Goal: Communication & Community: Answer question/provide support

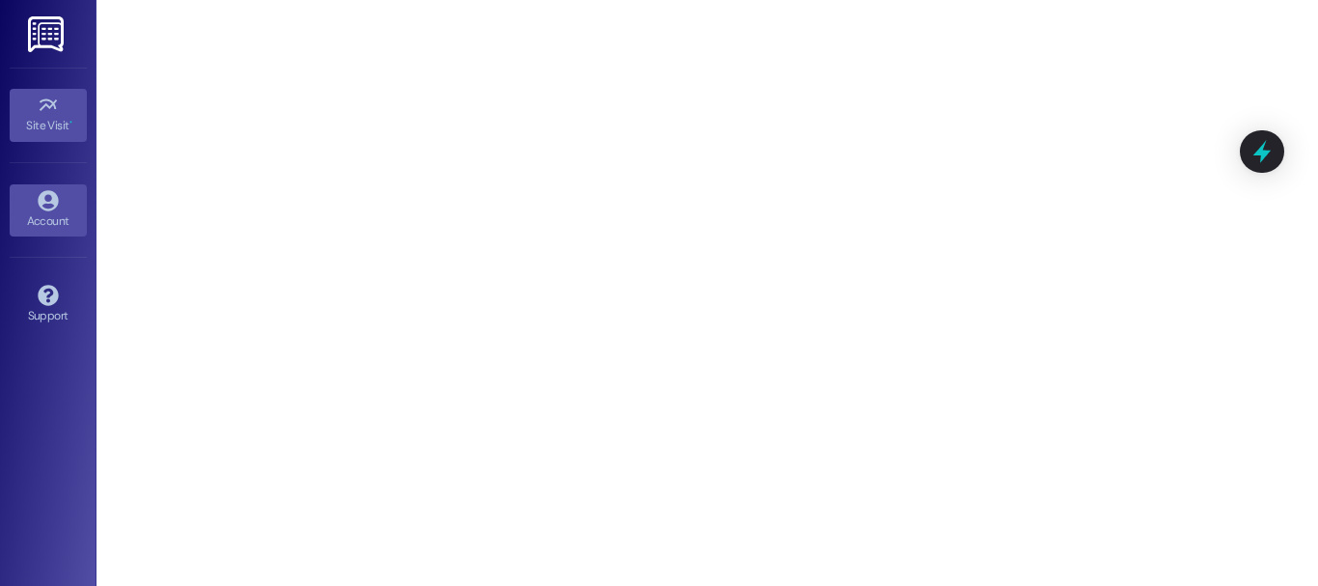
click at [52, 198] on icon at bounding box center [48, 200] width 21 height 21
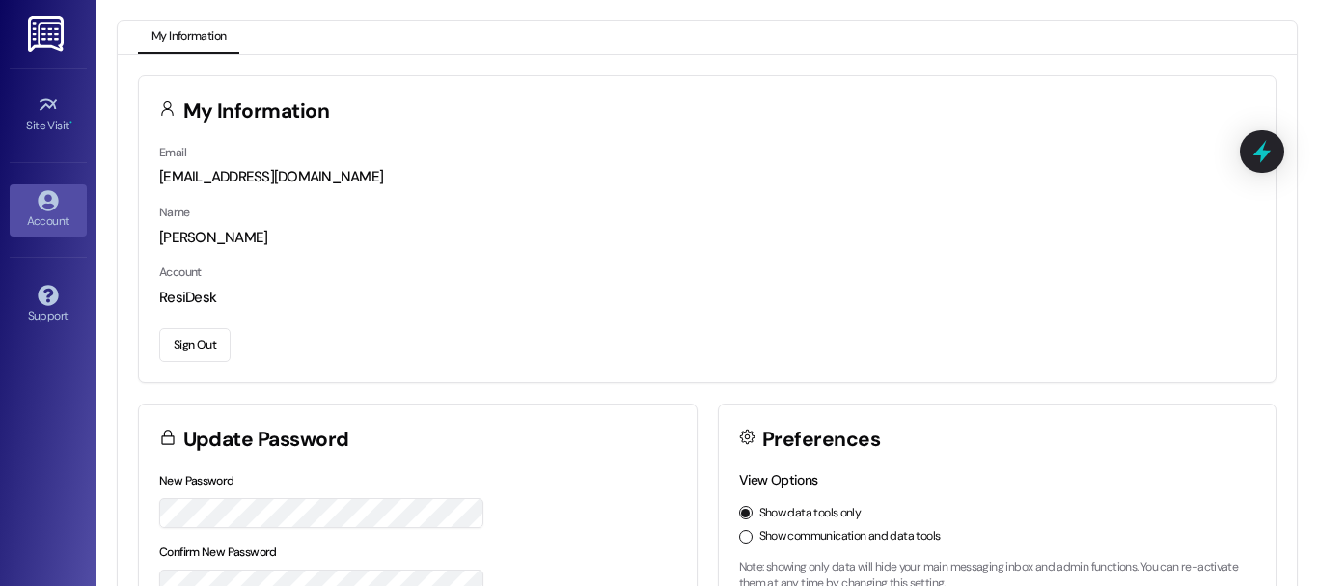
click at [67, 143] on div "Site Visit • Go to Site Visit" at bounding box center [48, 115] width 77 height 95
click at [65, 97] on link "Site Visit •" at bounding box center [48, 115] width 77 height 52
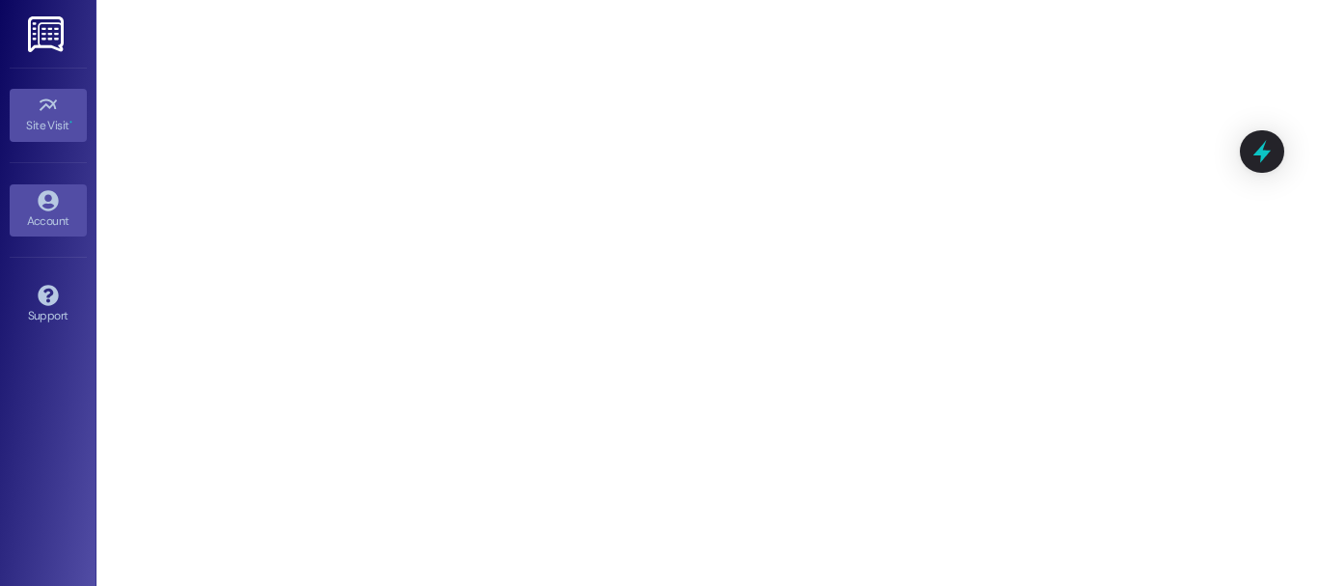
click at [19, 220] on div "Account" at bounding box center [48, 220] width 97 height 19
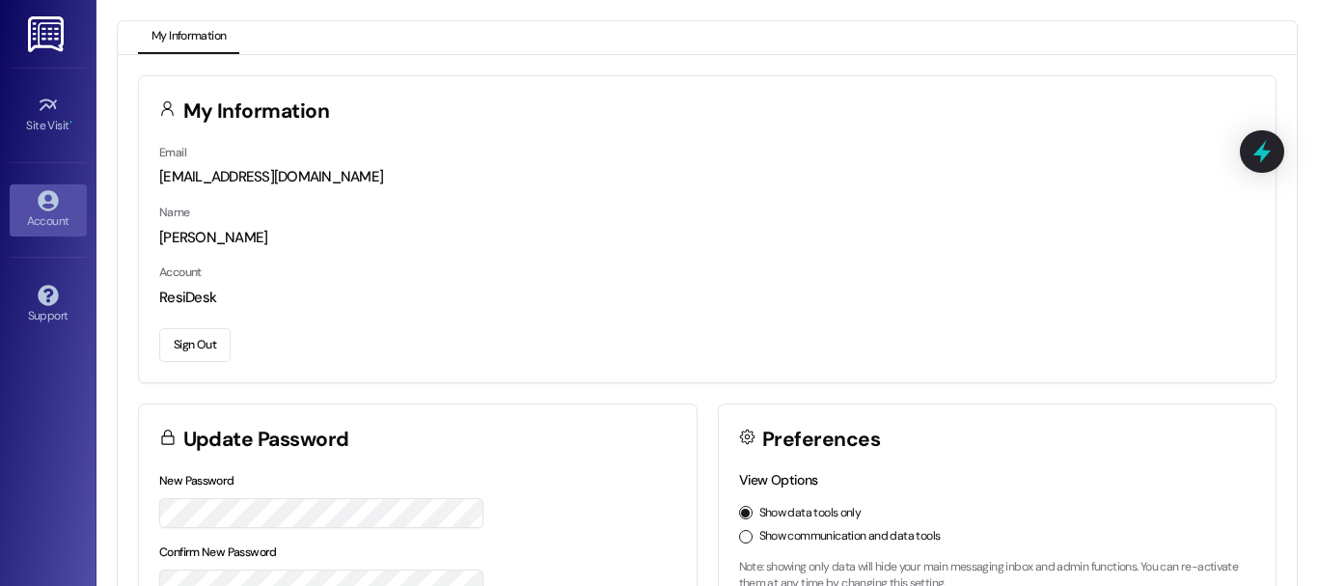
click at [195, 63] on div "My Information Email [EMAIL_ADDRESS][DOMAIN_NAME] Name [PERSON_NAME] Account Re…" at bounding box center [707, 502] width 1179 height 895
click at [39, 312] on div "Support" at bounding box center [48, 315] width 97 height 19
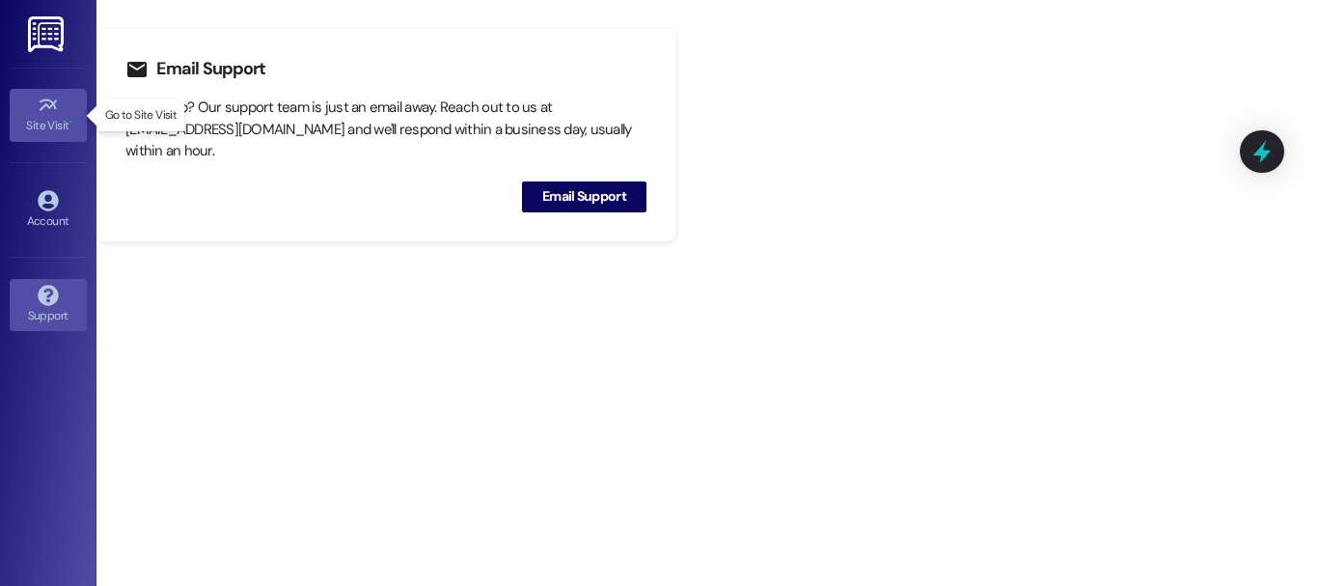
click at [68, 99] on link "Site Visit •" at bounding box center [48, 115] width 77 height 52
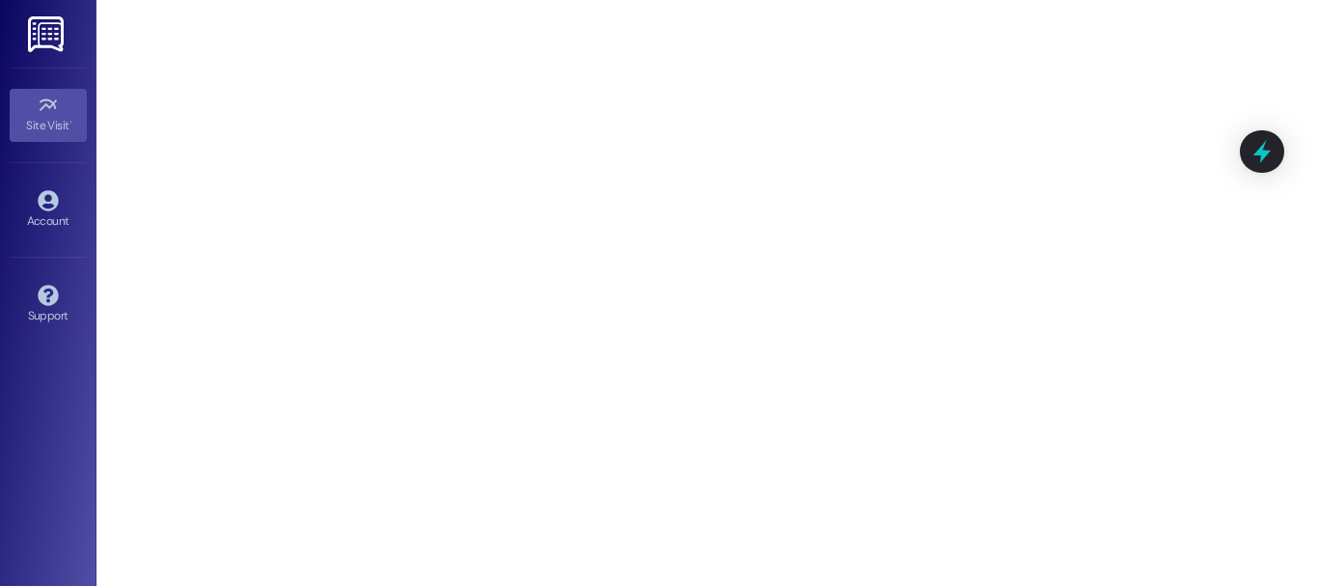
click at [30, 4] on link at bounding box center [47, 34] width 62 height 68
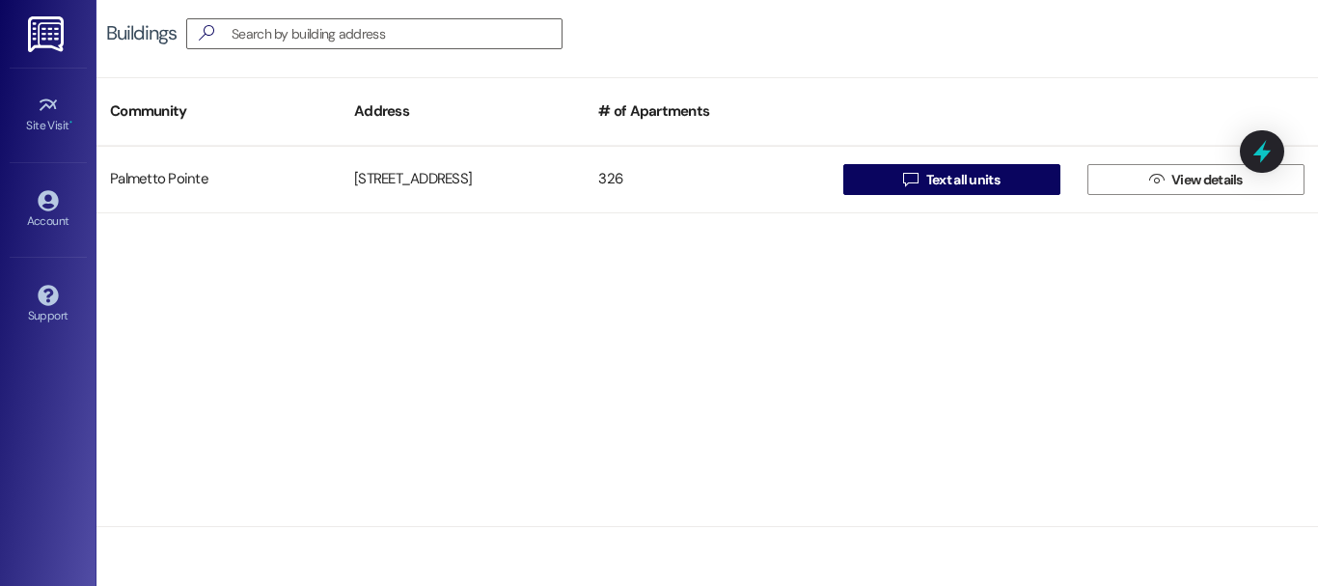
click at [41, 24] on img at bounding box center [48, 34] width 40 height 36
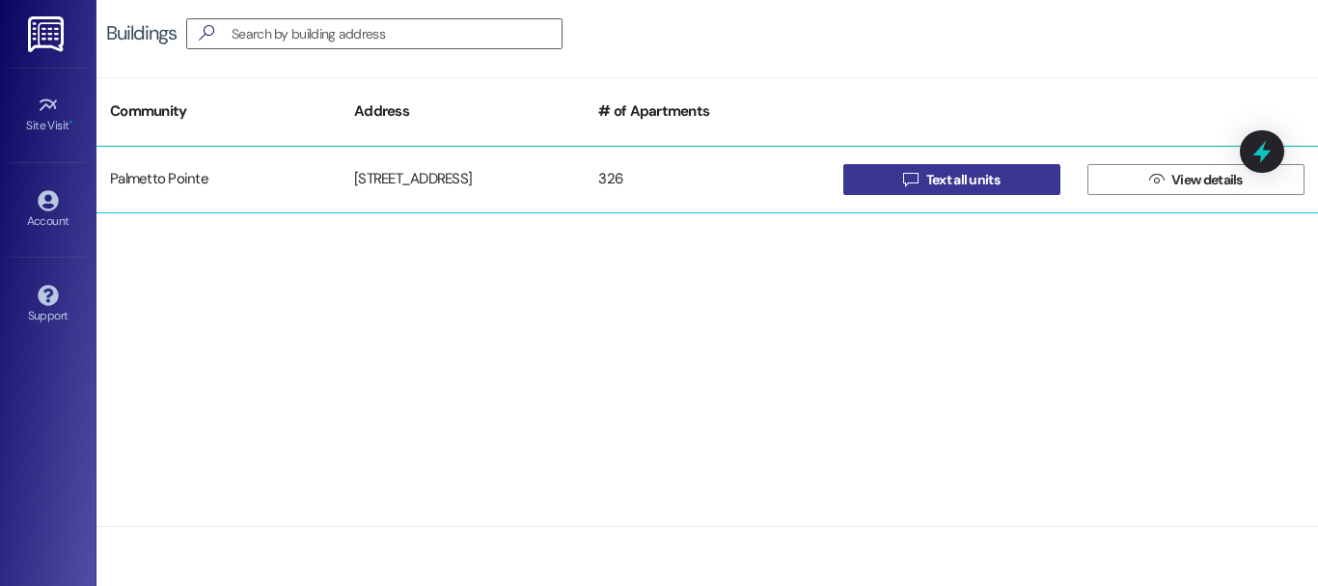
click at [974, 193] on span " Text all units" at bounding box center [951, 179] width 104 height 29
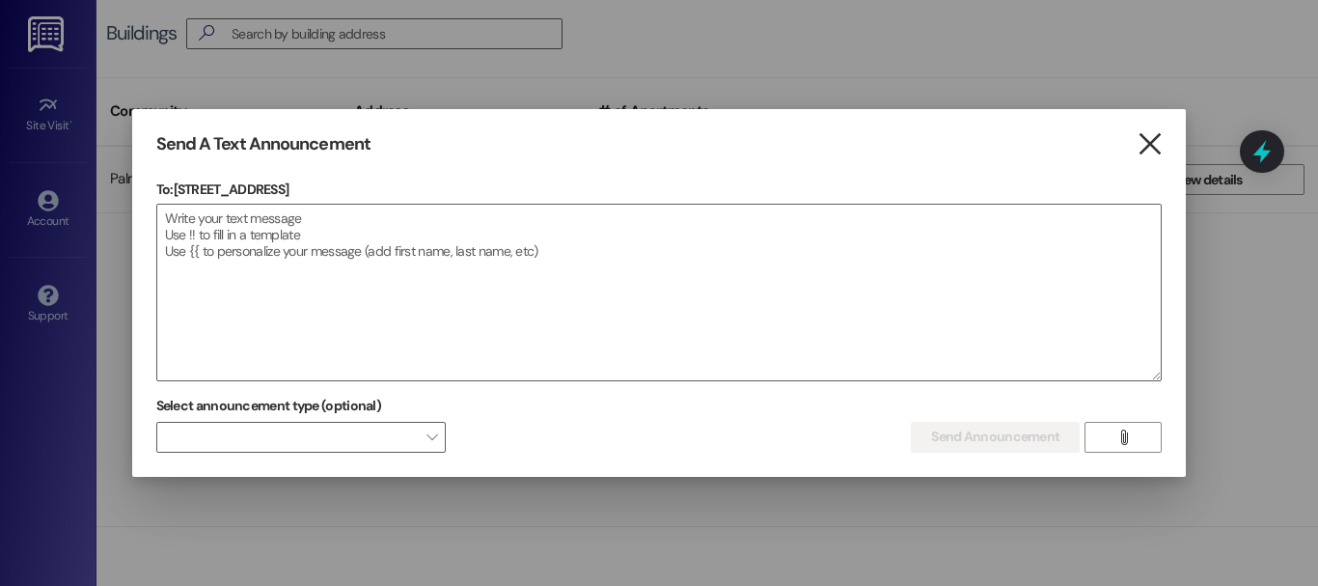
click at [1155, 142] on icon "" at bounding box center [1150, 144] width 26 height 20
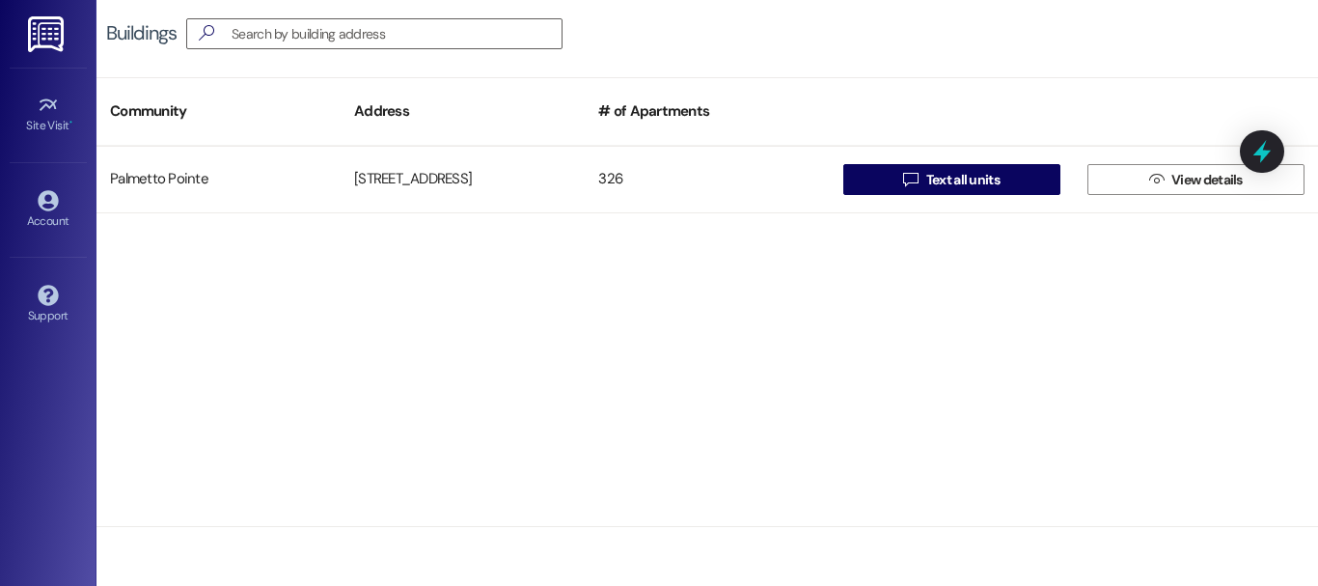
click at [1208, 172] on span "View details" at bounding box center [1207, 180] width 71 height 20
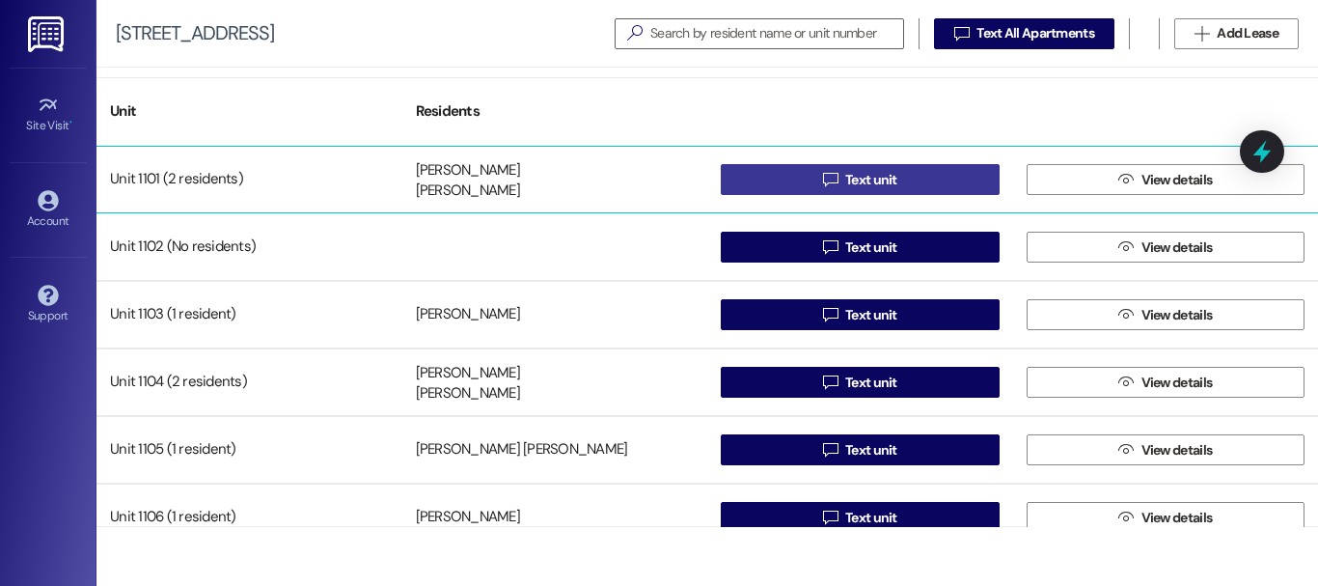
click at [878, 176] on span "Text unit" at bounding box center [871, 180] width 52 height 20
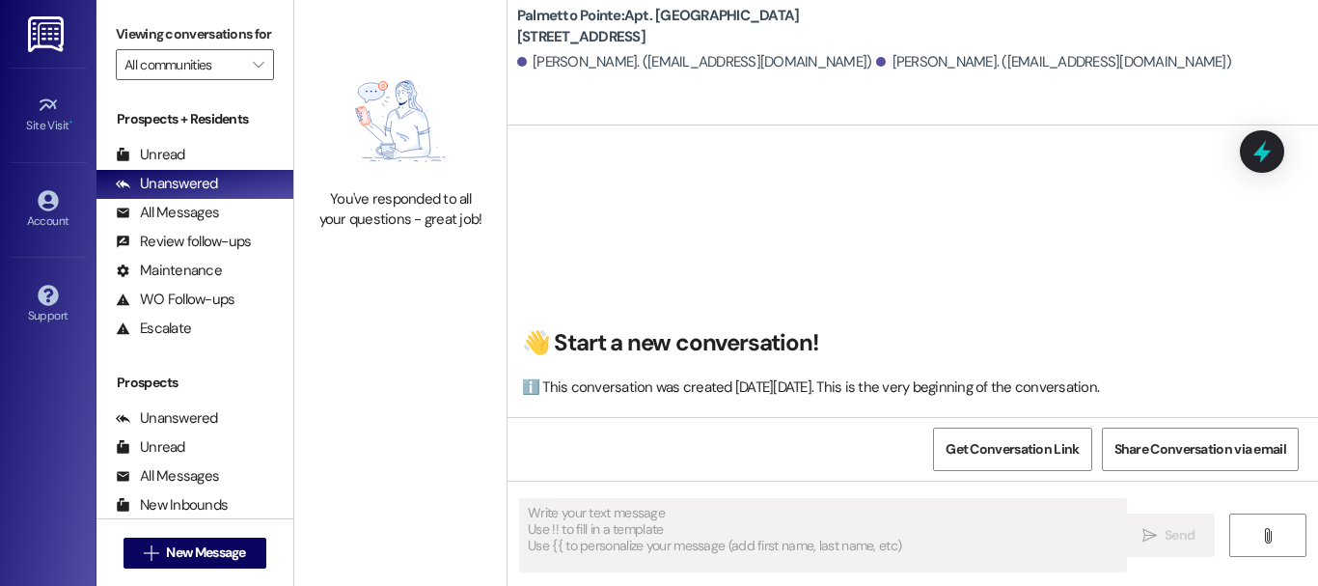
type textarea "Fetching suggested responses. Please feel free to read through the conversation…"
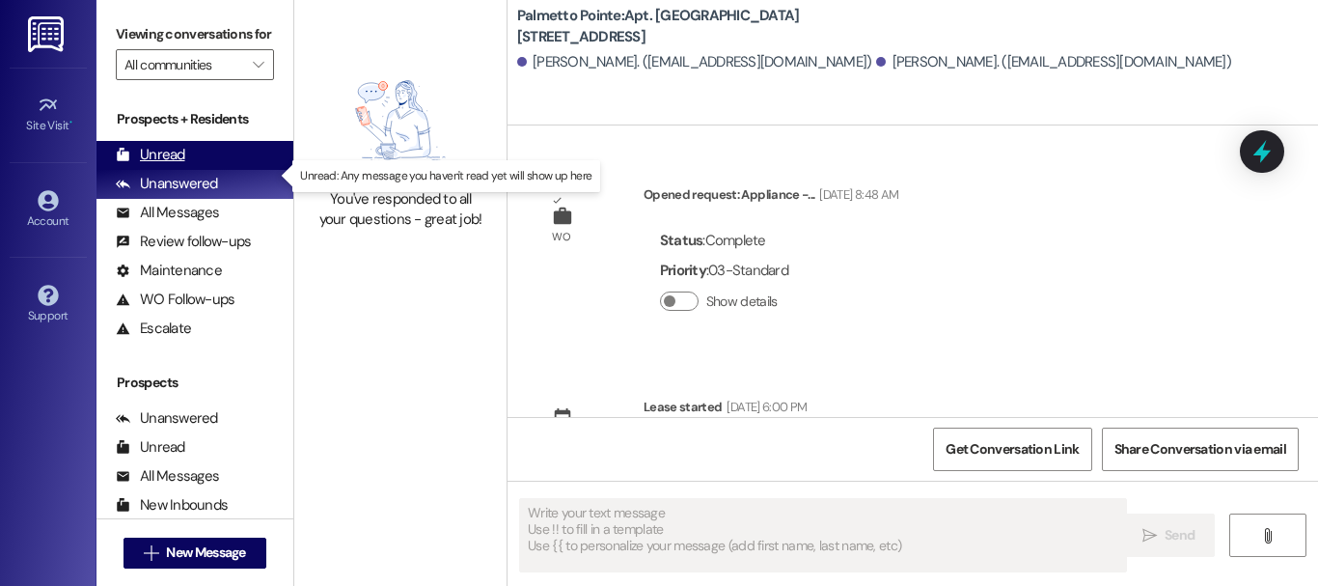
click at [177, 165] on div "Unread" at bounding box center [150, 155] width 69 height 20
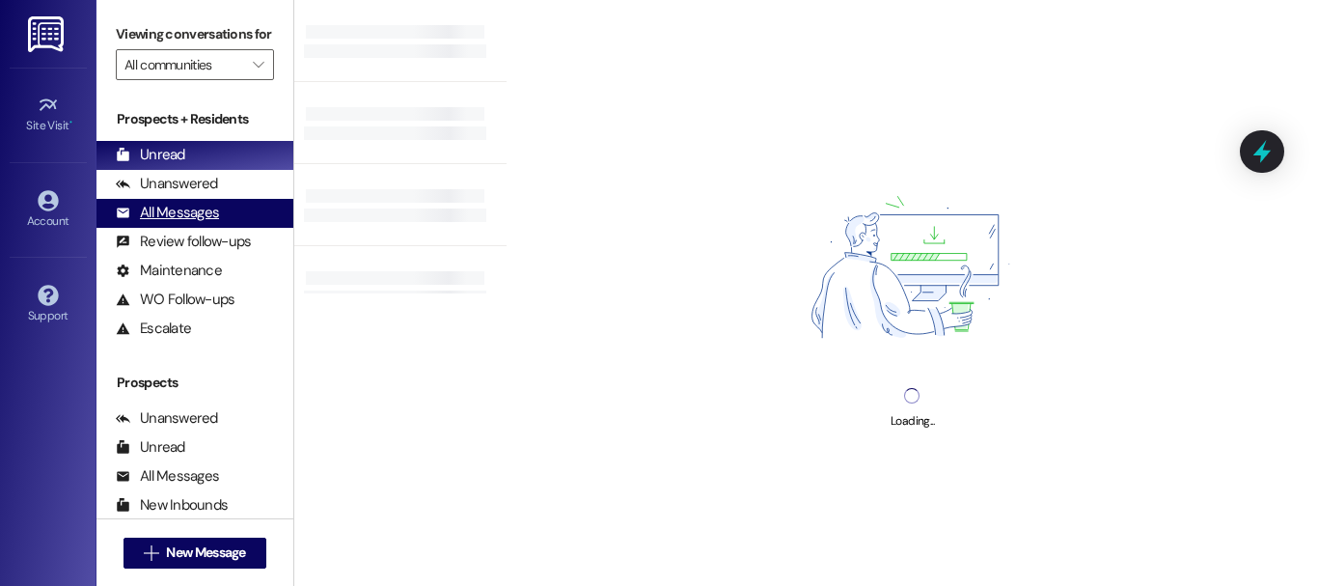
click at [186, 220] on div "All Messages (undefined)" at bounding box center [195, 213] width 197 height 29
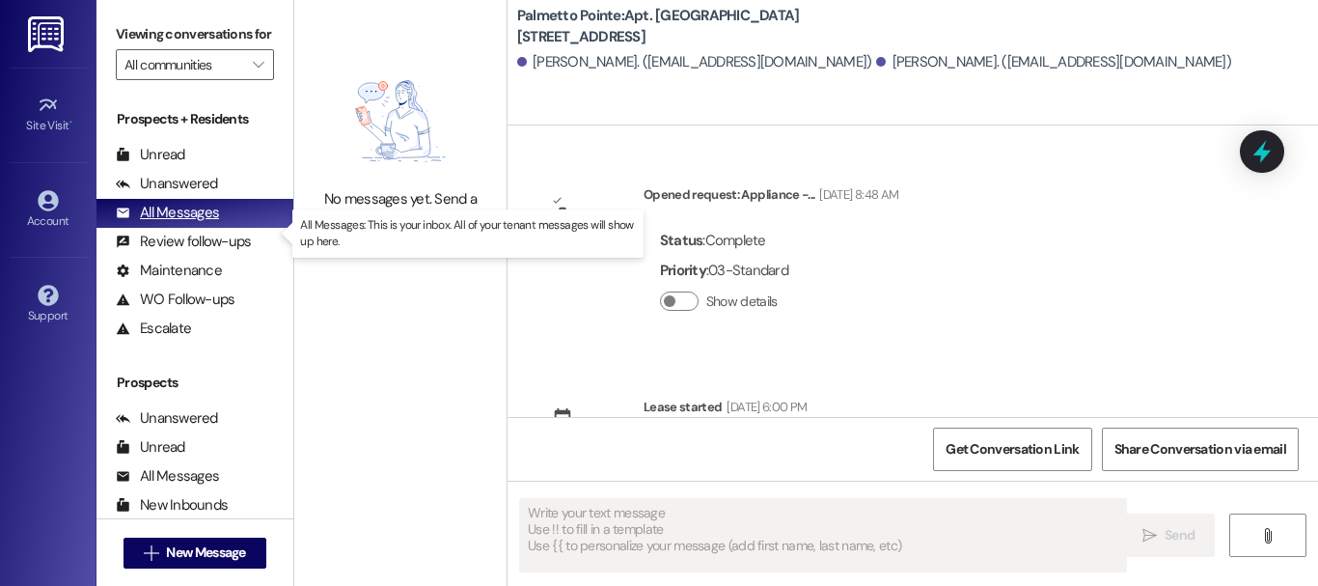
type textarea "Fetching suggested responses. Please feel free to read through the conversation…"
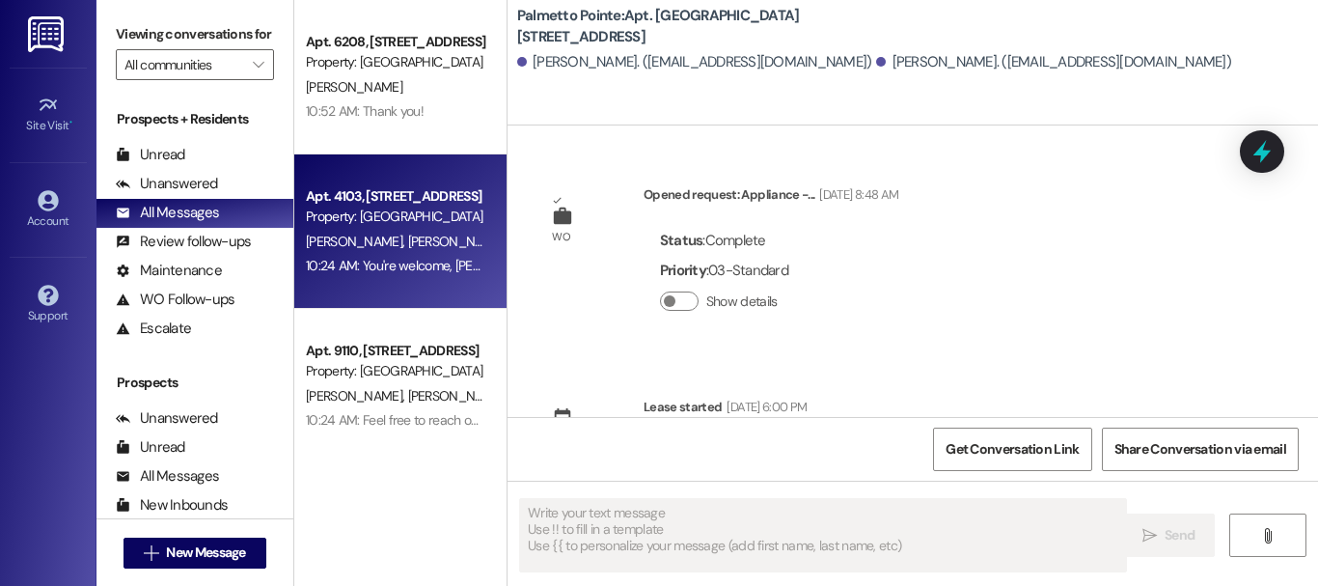
click at [450, 276] on div "10:24 AM: You're welcome, [PERSON_NAME] and [PERSON_NAME]! I'm happy to help. P…" at bounding box center [395, 266] width 182 height 24
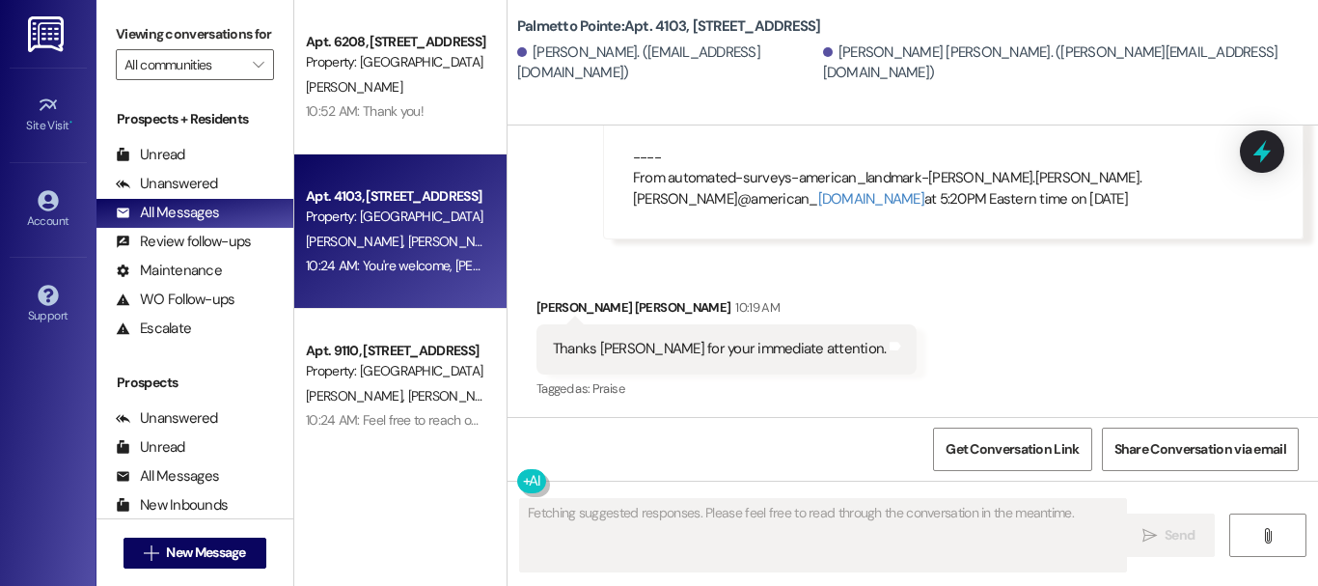
scroll to position [637, 0]
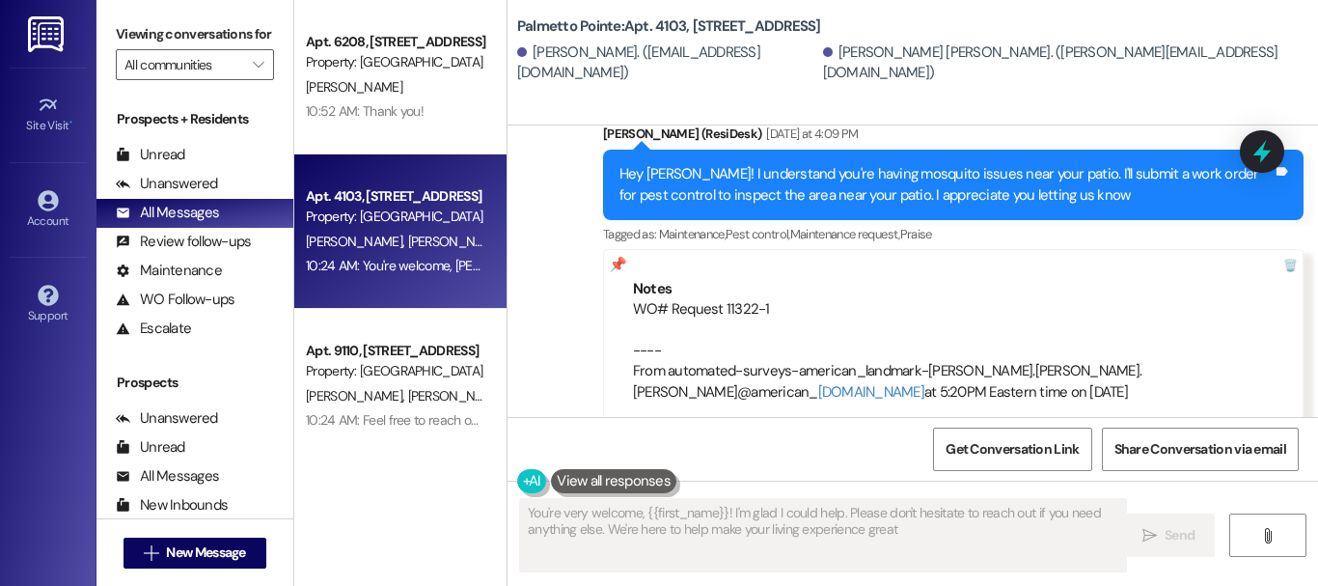
type textarea "You're very welcome, {{first_name}}! I'm glad I could help. Please don't hesita…"
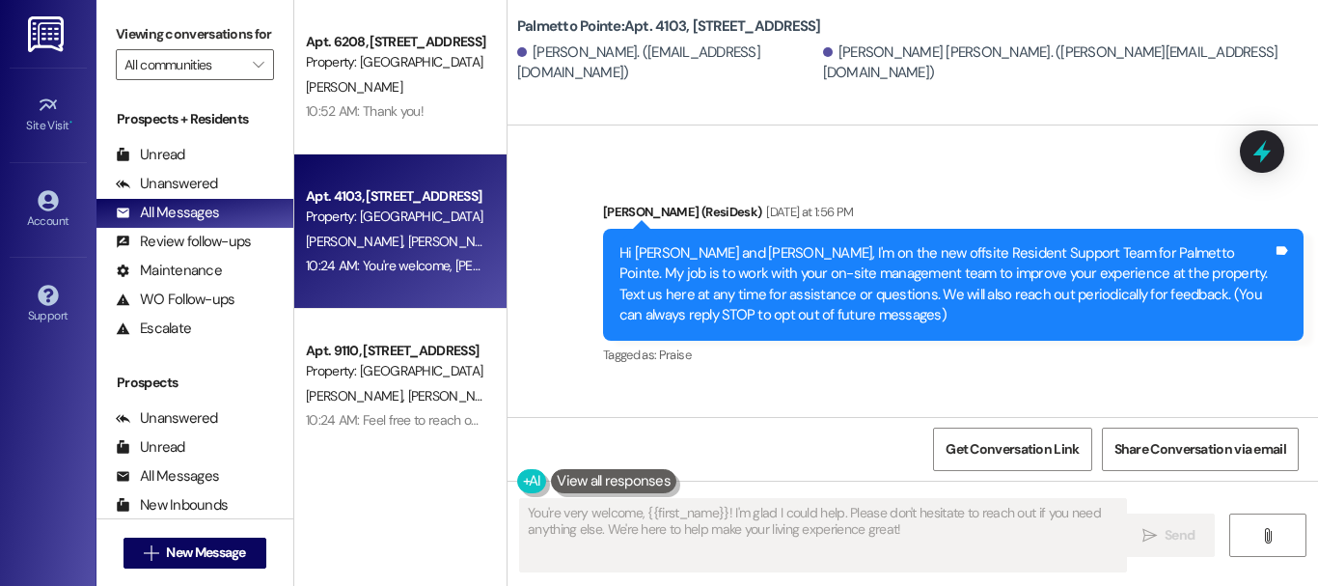
scroll to position [290, 0]
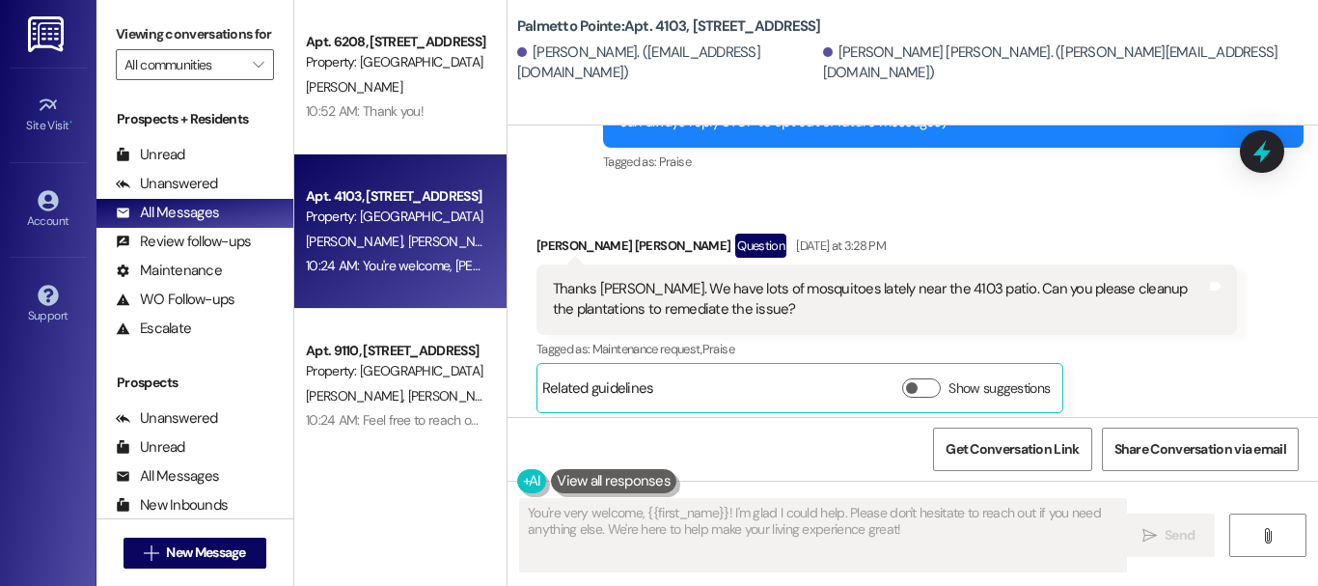
drag, startPoint x: 784, startPoint y: 315, endPoint x: 766, endPoint y: 314, distance: 17.4
click at [766, 315] on div "Thanks [PERSON_NAME]. We have lots of mosquitoes lately near the 4103 patio. Ca…" at bounding box center [879, 299] width 653 height 41
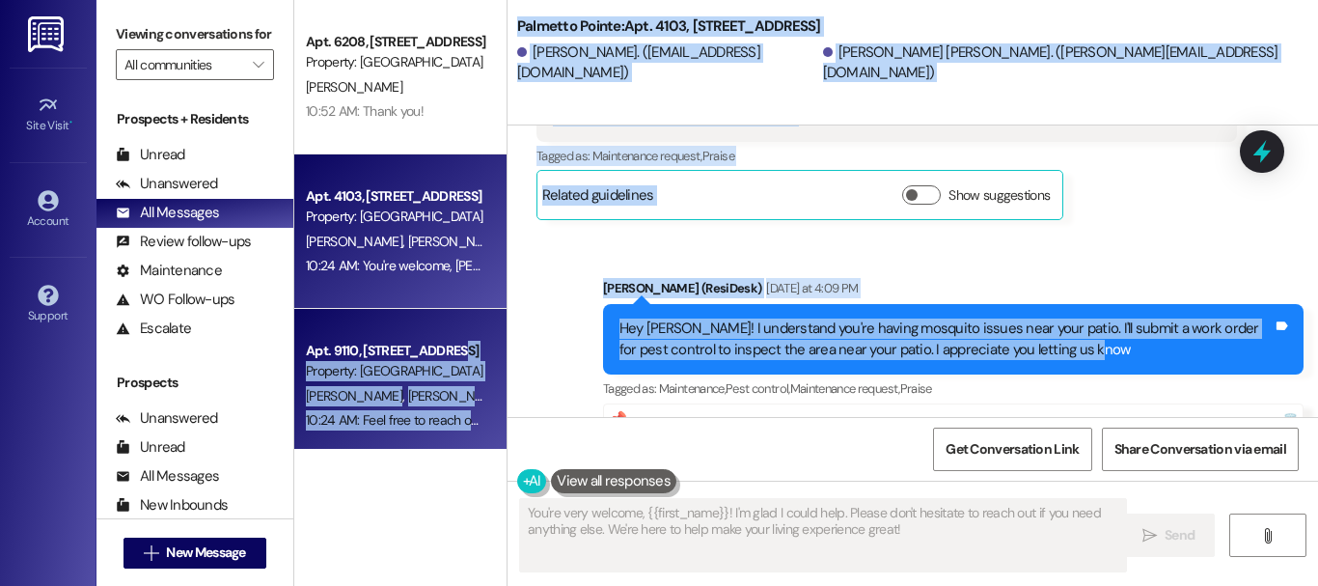
drag, startPoint x: 1125, startPoint y: 351, endPoint x: 479, endPoint y: 336, distance: 646.7
click at [479, 336] on div "Apt. 6208, [STREET_ADDRESS] Property: [GEOGRAPHIC_DATA] [PERSON_NAME] 10:52 AM:…" at bounding box center [806, 293] width 1024 height 586
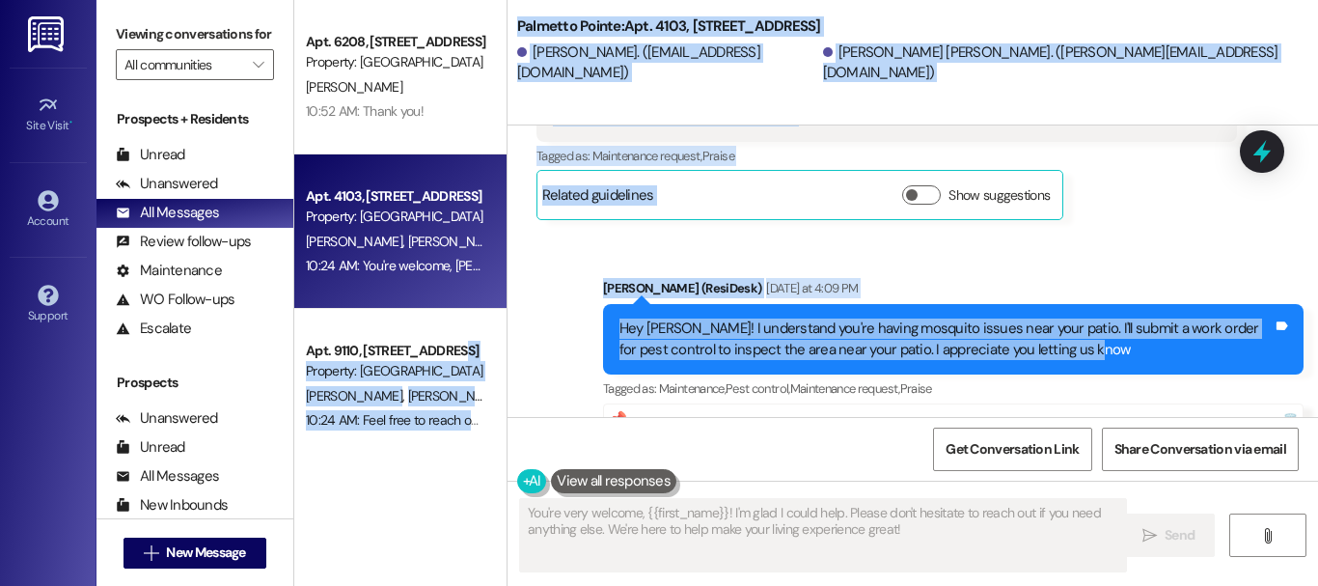
click at [923, 292] on div "[PERSON_NAME] (ResiDesk) [DATE] at 4:09 PM" at bounding box center [953, 291] width 701 height 27
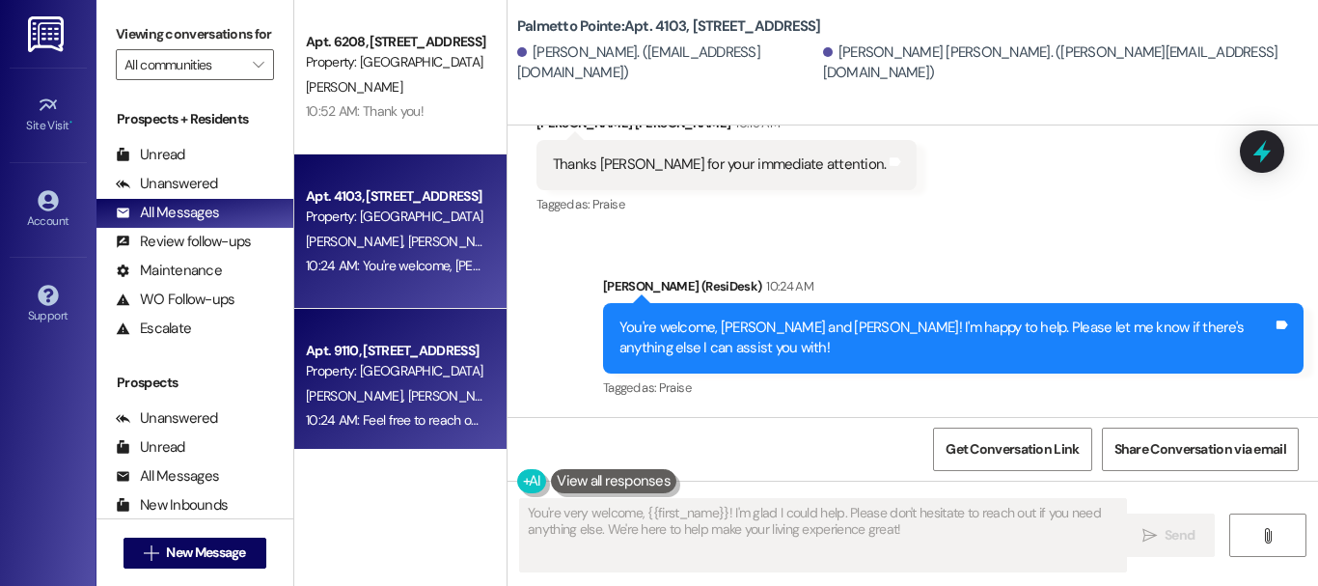
scroll to position [97, 0]
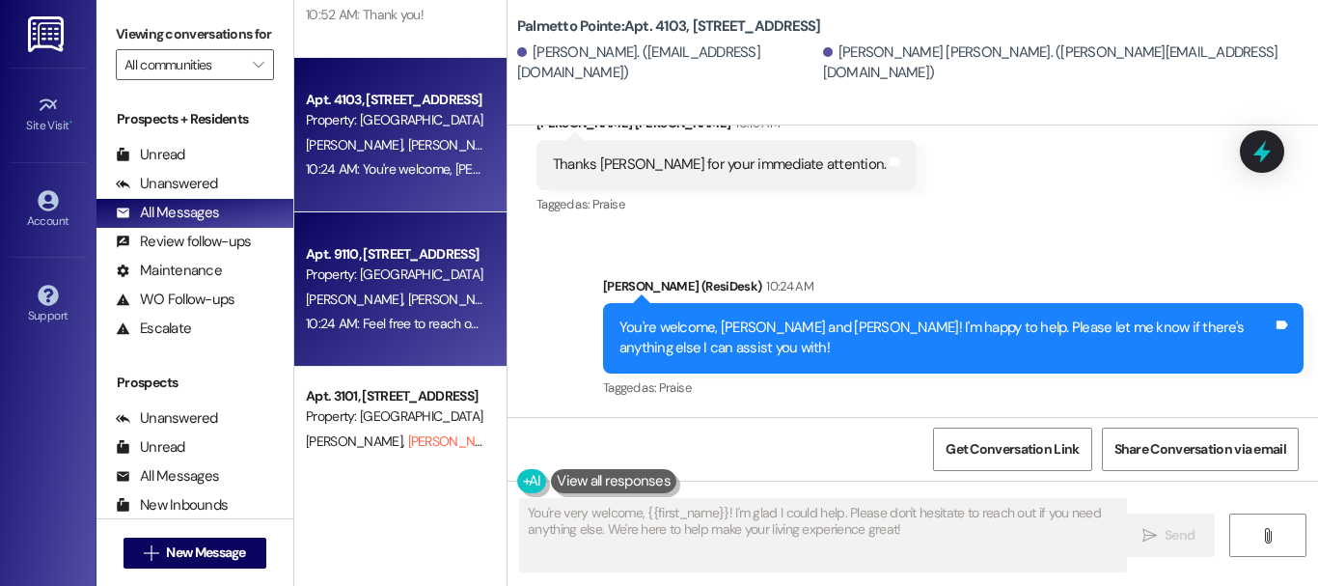
click at [339, 234] on div "Apt. 9110, [STREET_ADDRESS] Property: [GEOGRAPHIC_DATA][PERSON_NAME] [PERSON_NA…" at bounding box center [400, 289] width 212 height 154
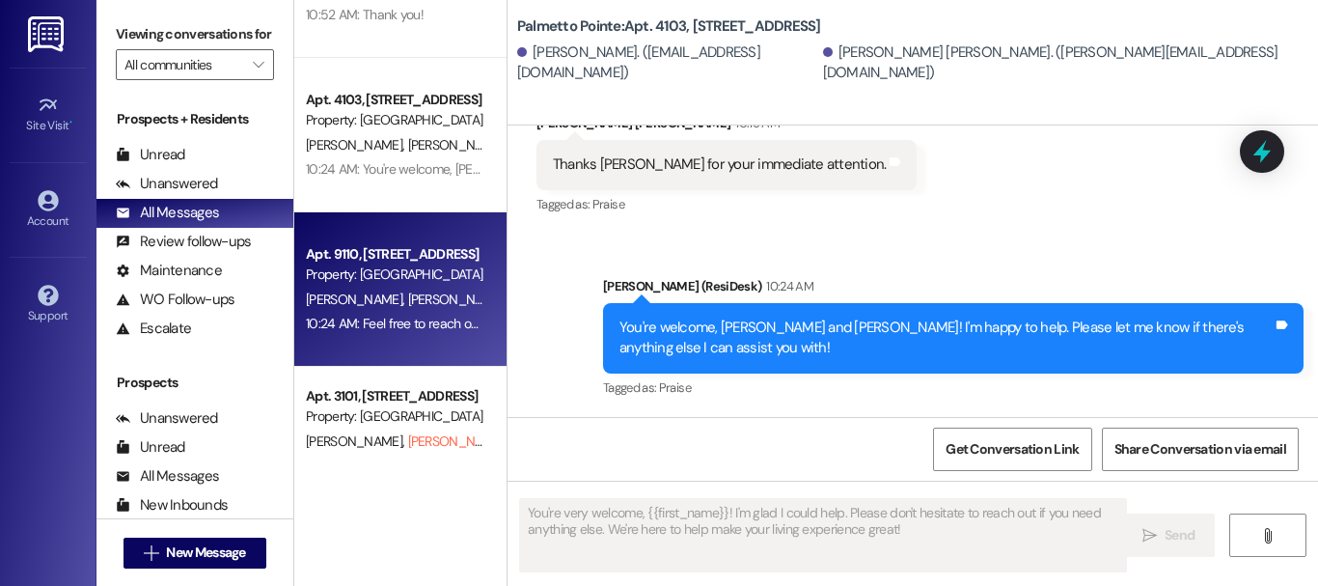
type textarea "Fetching suggested responses. Please feel free to read through the conversation…"
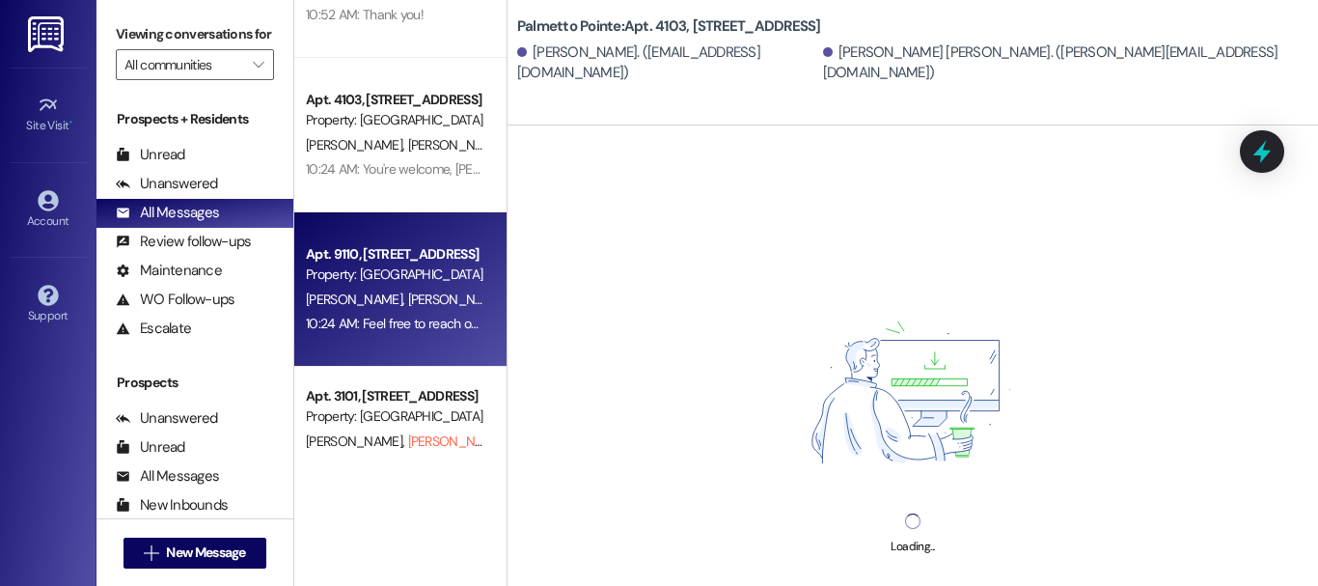
scroll to position [0, 0]
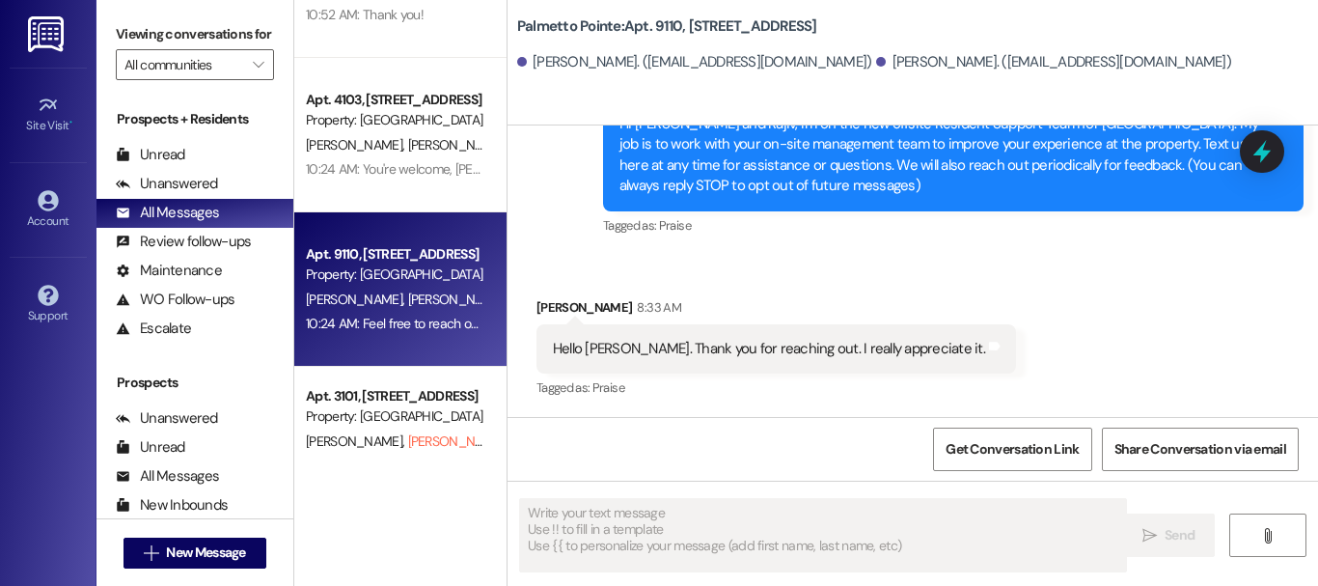
type textarea "Fetching suggested responses. Please feel free to read through the conversation…"
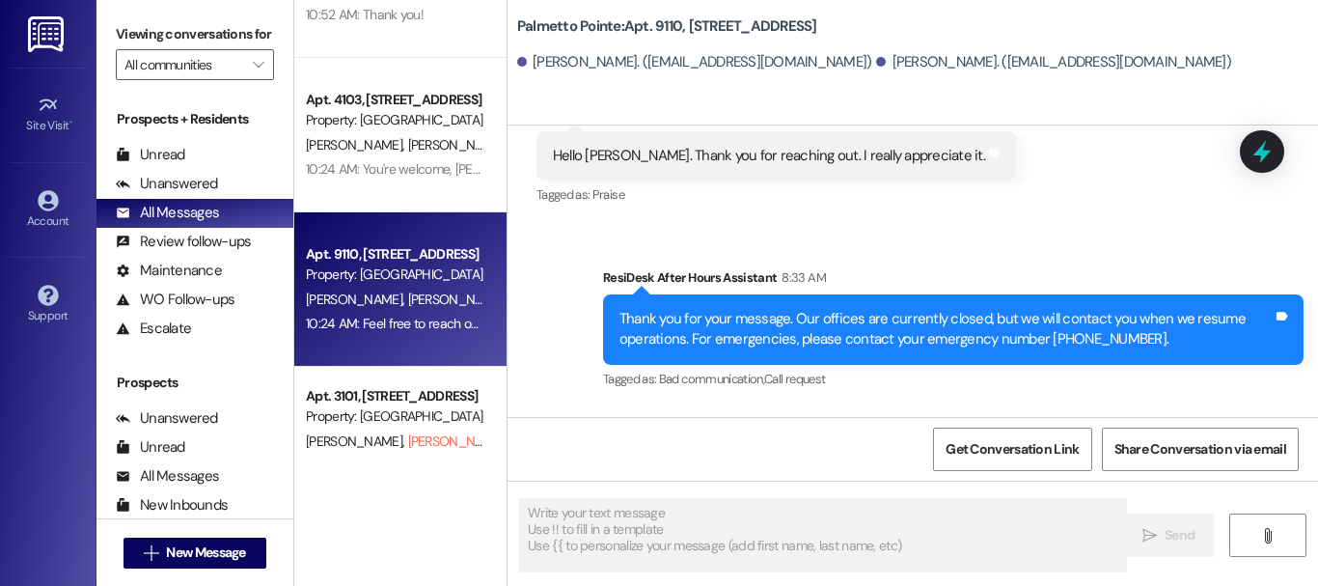
scroll to position [786, 0]
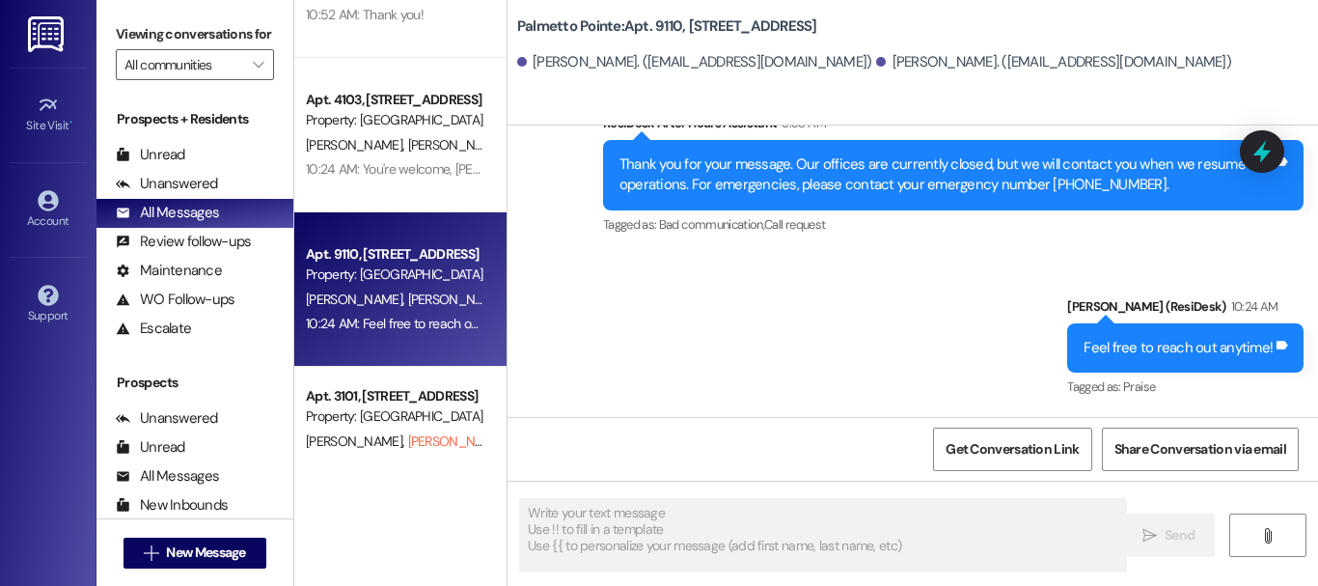
drag, startPoint x: 955, startPoint y: 253, endPoint x: 925, endPoint y: 262, distance: 31.4
drag, startPoint x: 925, startPoint y: 262, endPoint x: 799, endPoint y: 268, distance: 126.5
click at [799, 268] on div "Sent via SMS ResiDesk After Hours Assistant 8:33 AM Thank you for your message.…" at bounding box center [913, 242] width 811 height 346
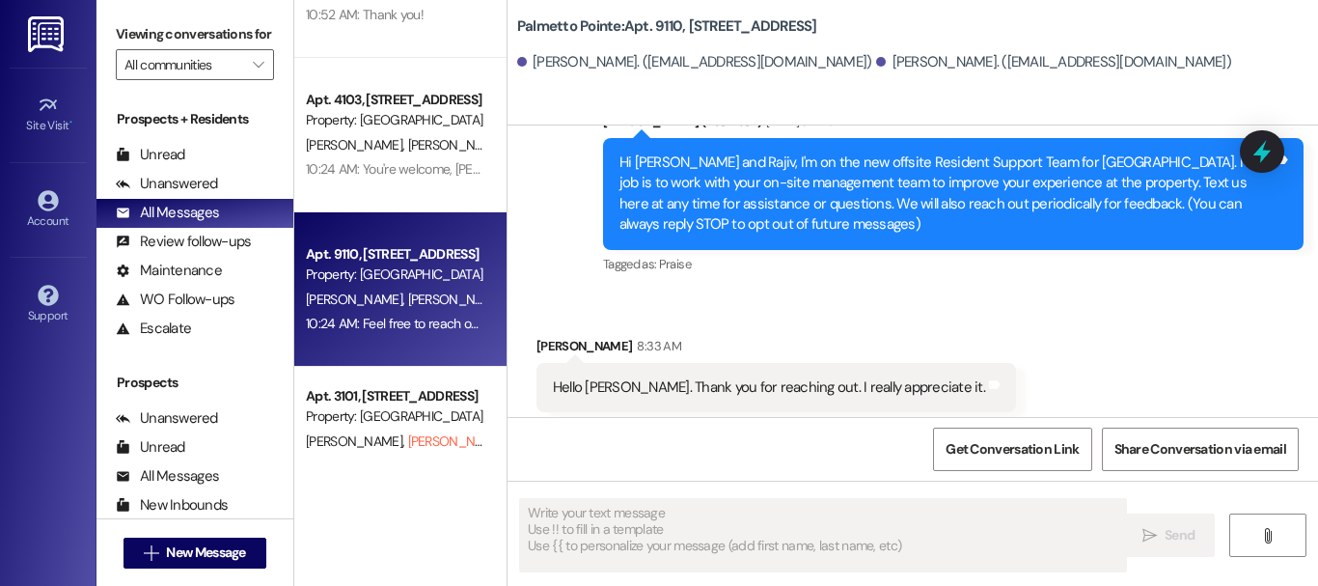
scroll to position [290, 0]
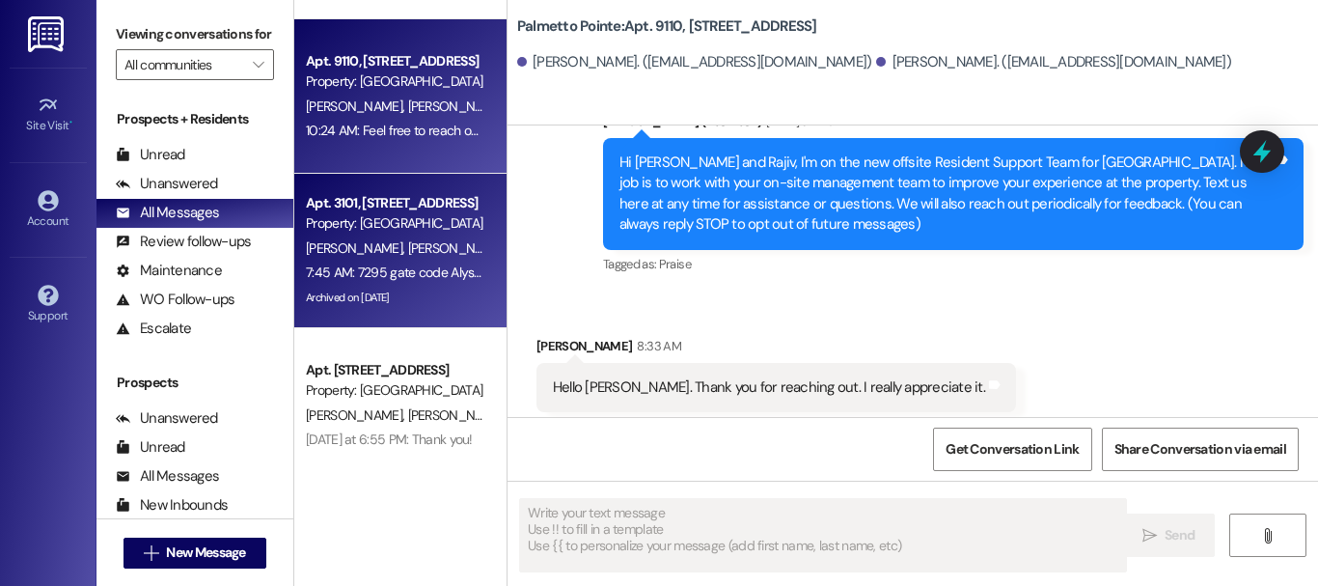
click at [374, 292] on div "Archived on [DATE]" at bounding box center [395, 298] width 182 height 24
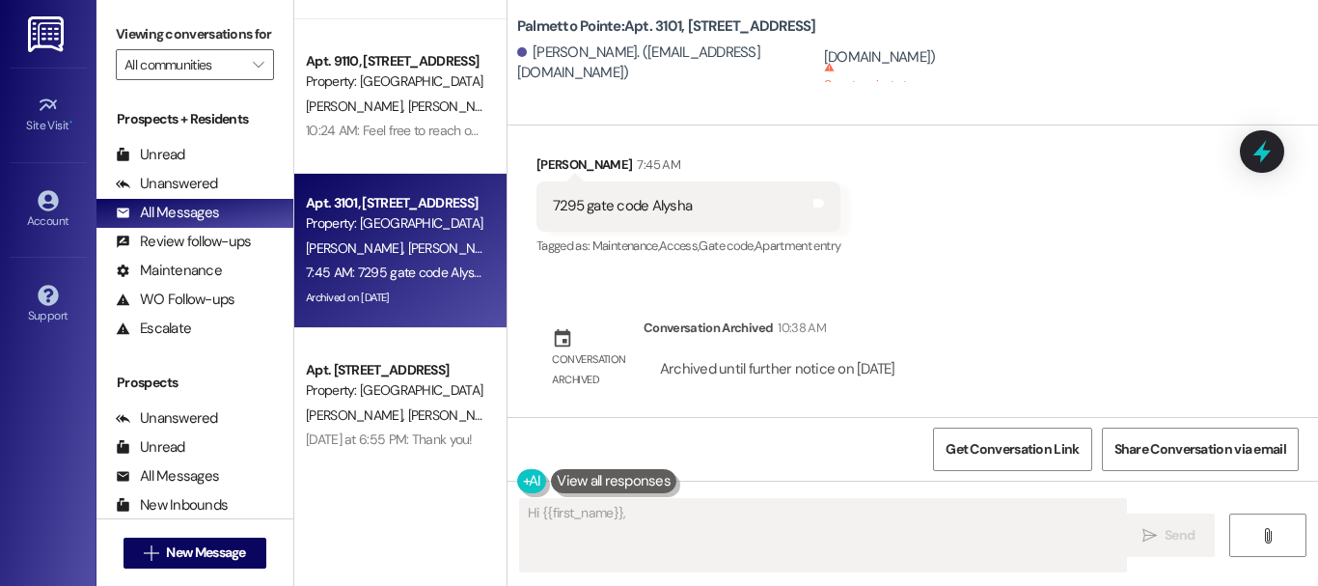
scroll to position [386, 0]
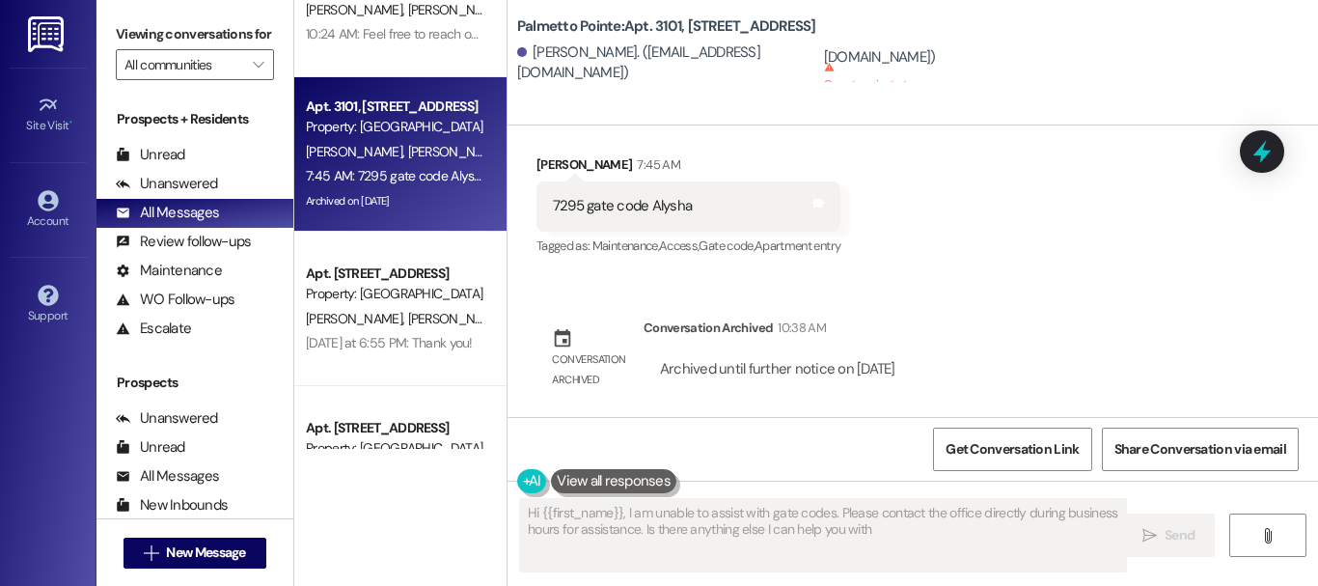
type textarea "Hi {{first_name}}, I am unable to assist with gate codes. Please contact the of…"
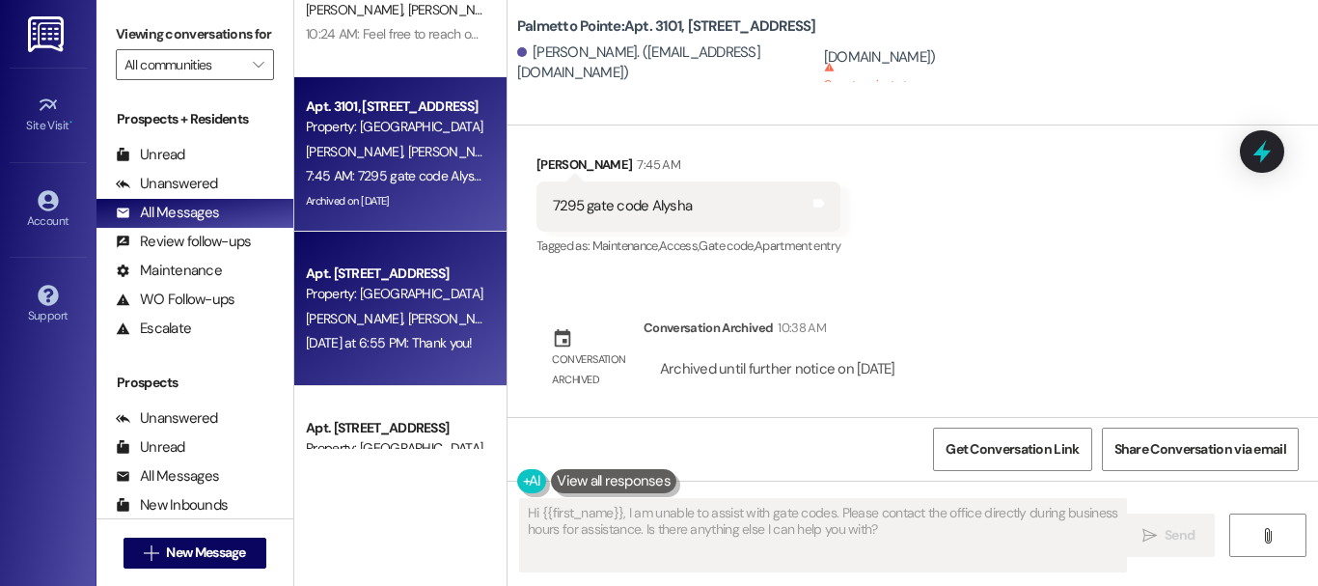
click at [320, 295] on div "Property: [GEOGRAPHIC_DATA]" at bounding box center [395, 294] width 179 height 20
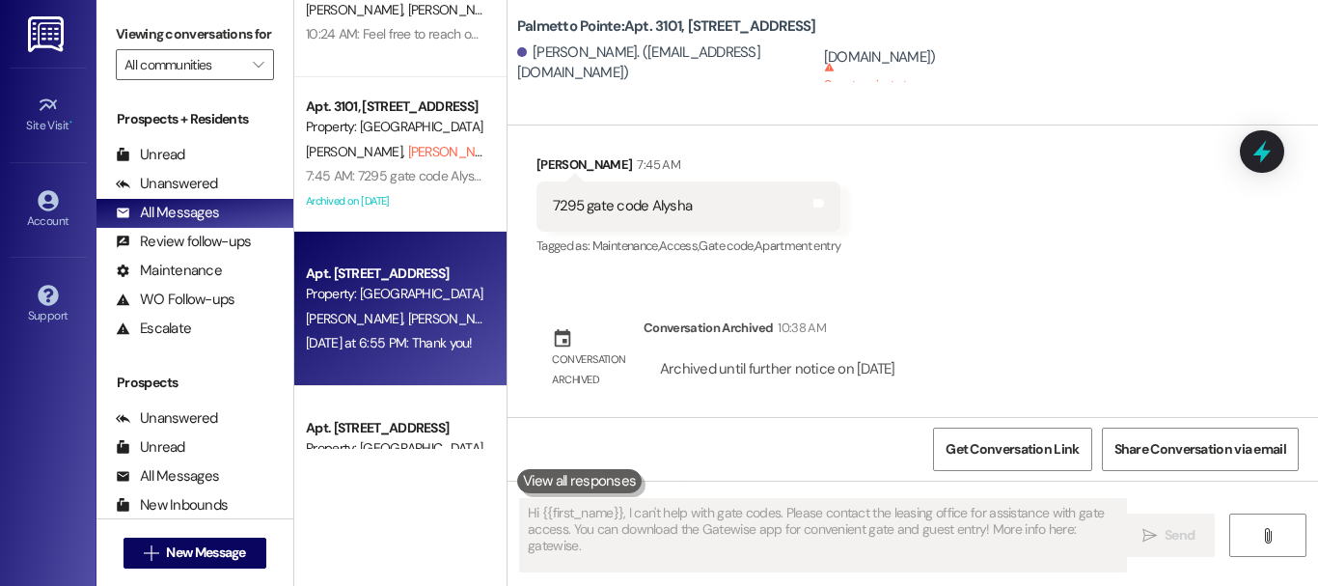
type textarea "Hi {{first_name}}, I can't help with gate codes. Please contact the leasing off…"
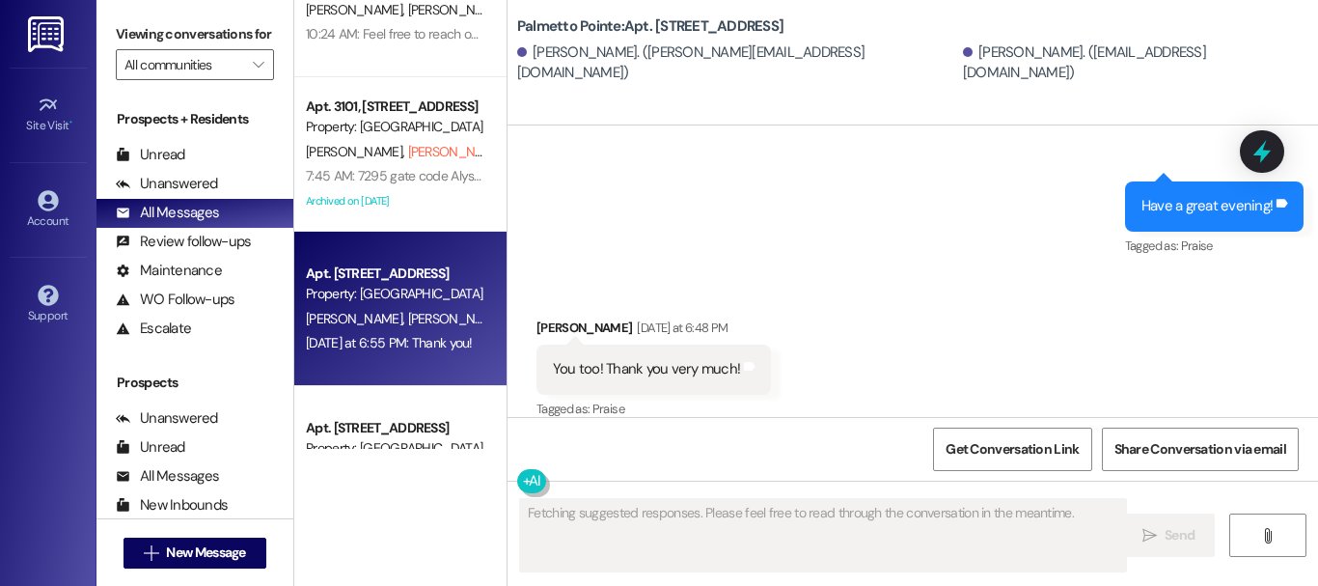
scroll to position [3, 0]
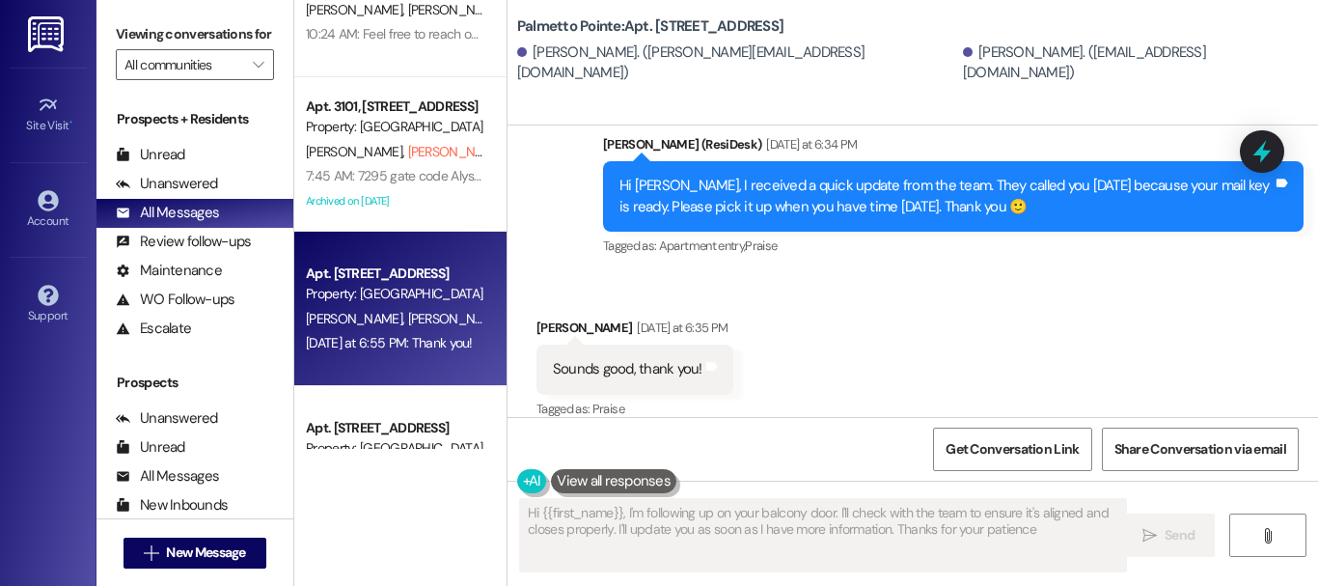
type textarea "Hi {{first_name}}, I'm following up on your balcony door. I'll check with the t…"
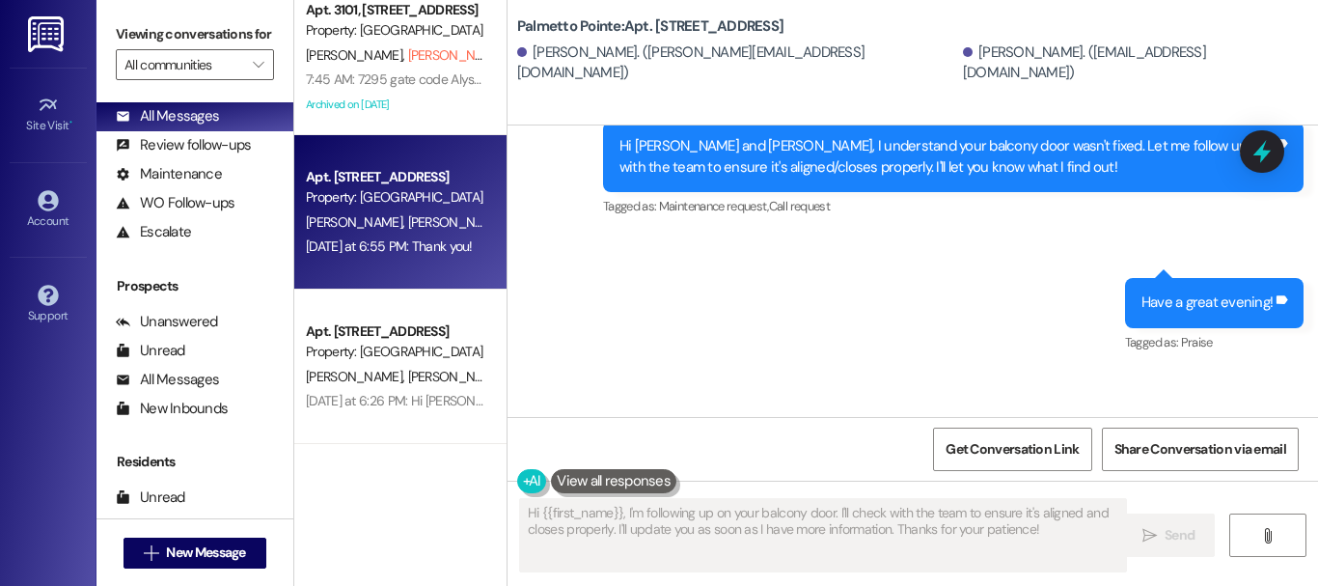
scroll to position [579, 0]
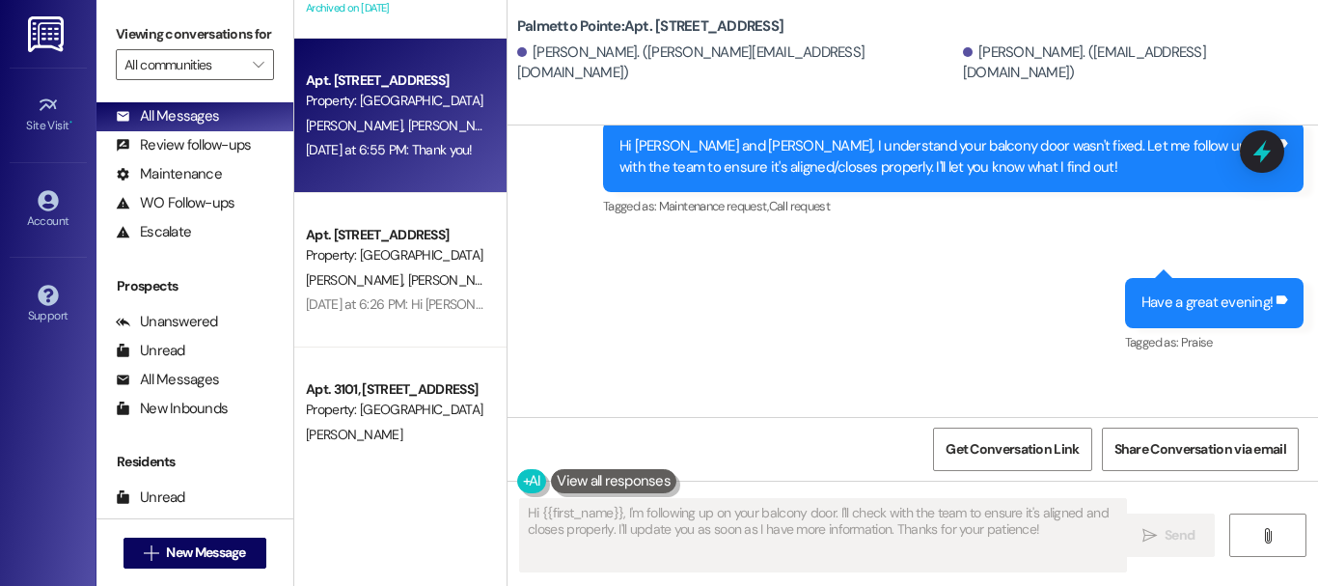
click at [344, 234] on div "Apt. [STREET_ADDRESS]" at bounding box center [395, 235] width 179 height 20
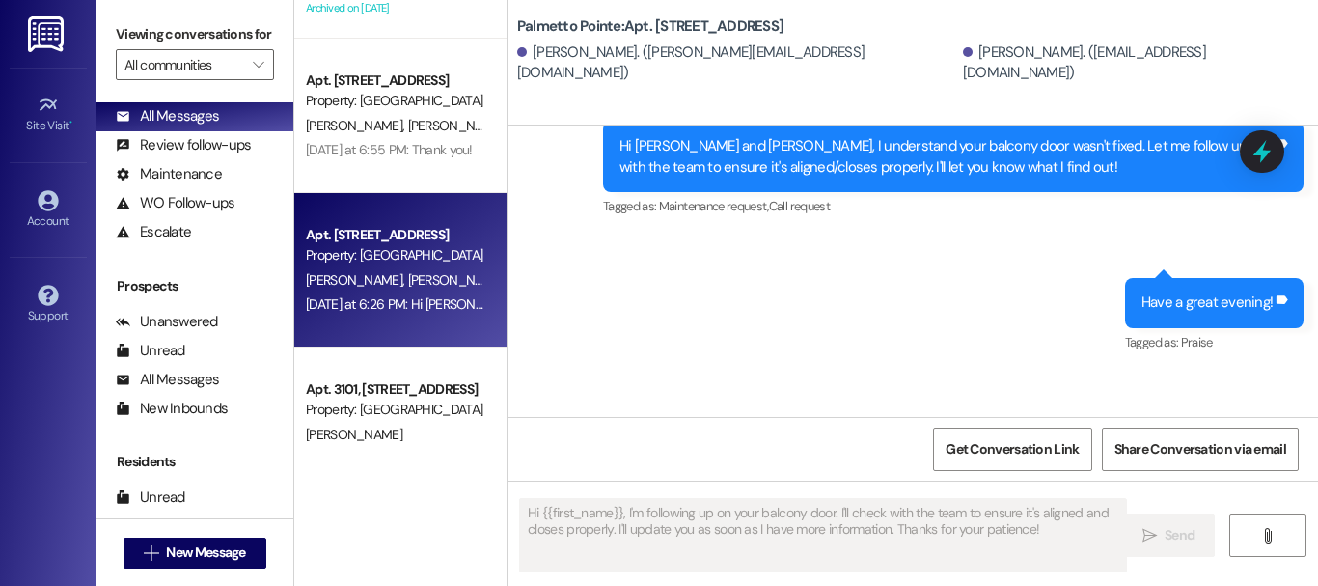
type textarea "Fetching suggested responses. Please feel free to read through the conversation…"
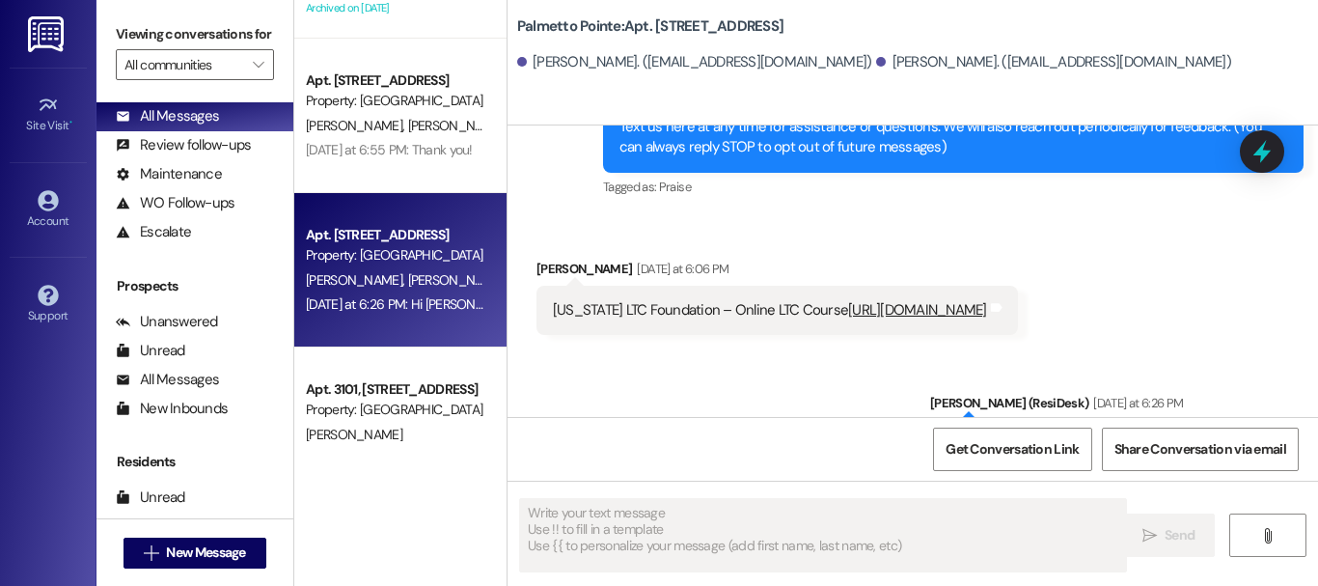
scroll to position [573, 0]
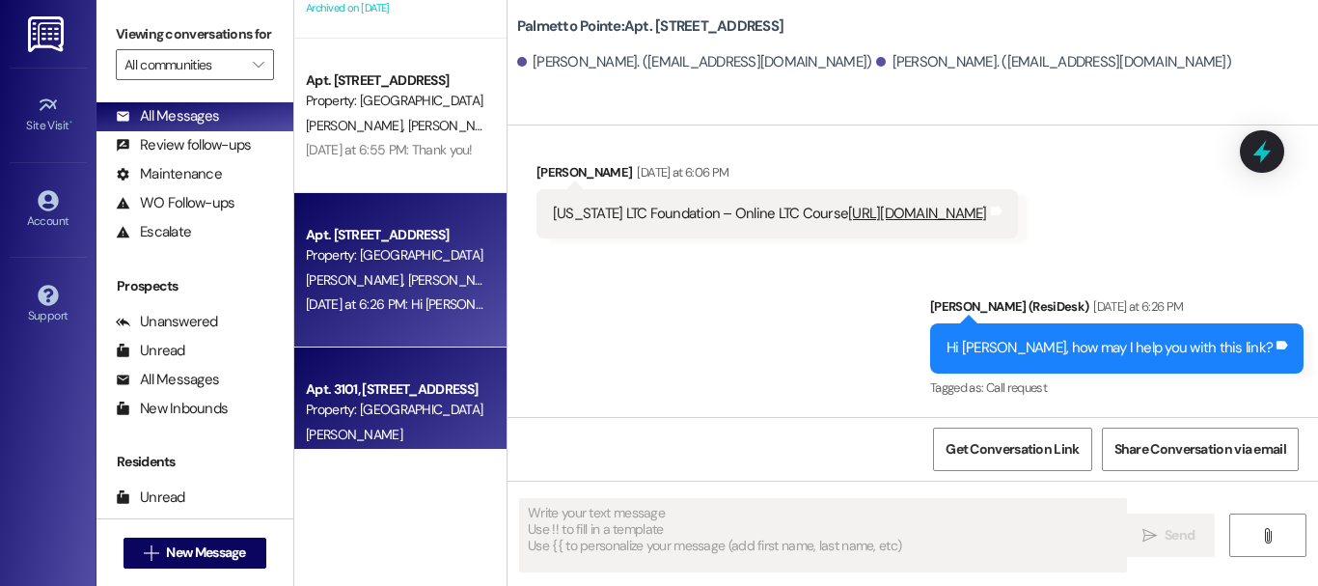
click at [352, 413] on div "Property: [GEOGRAPHIC_DATA]" at bounding box center [395, 410] width 179 height 20
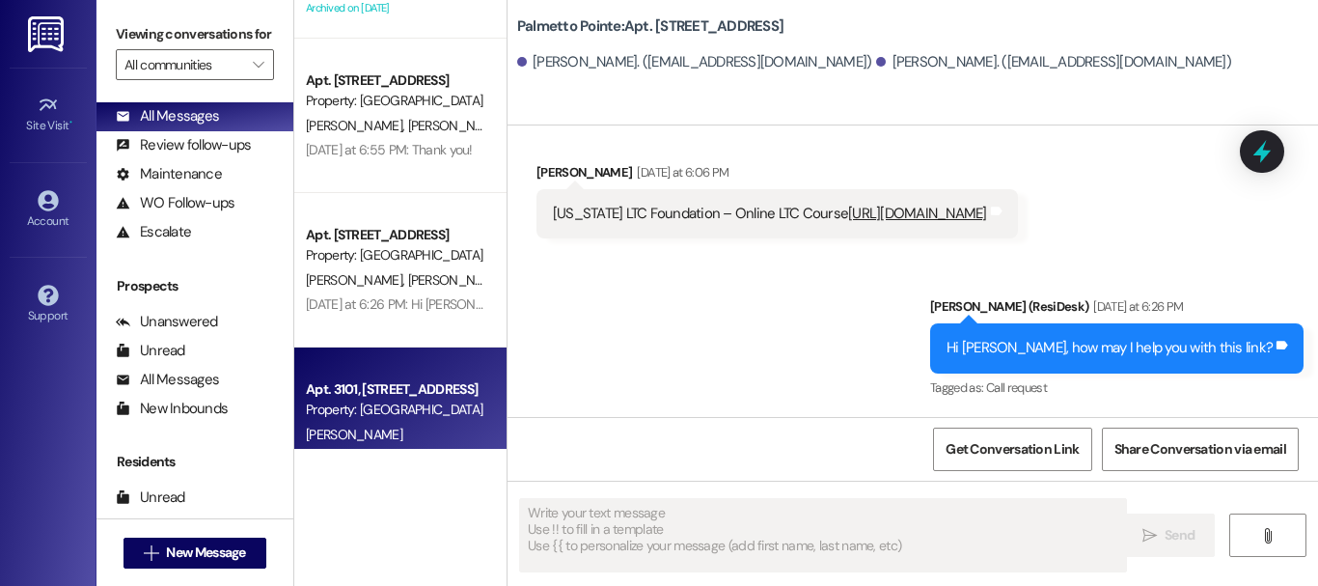
type textarea "Fetching suggested responses. Please feel free to read through the conversation…"
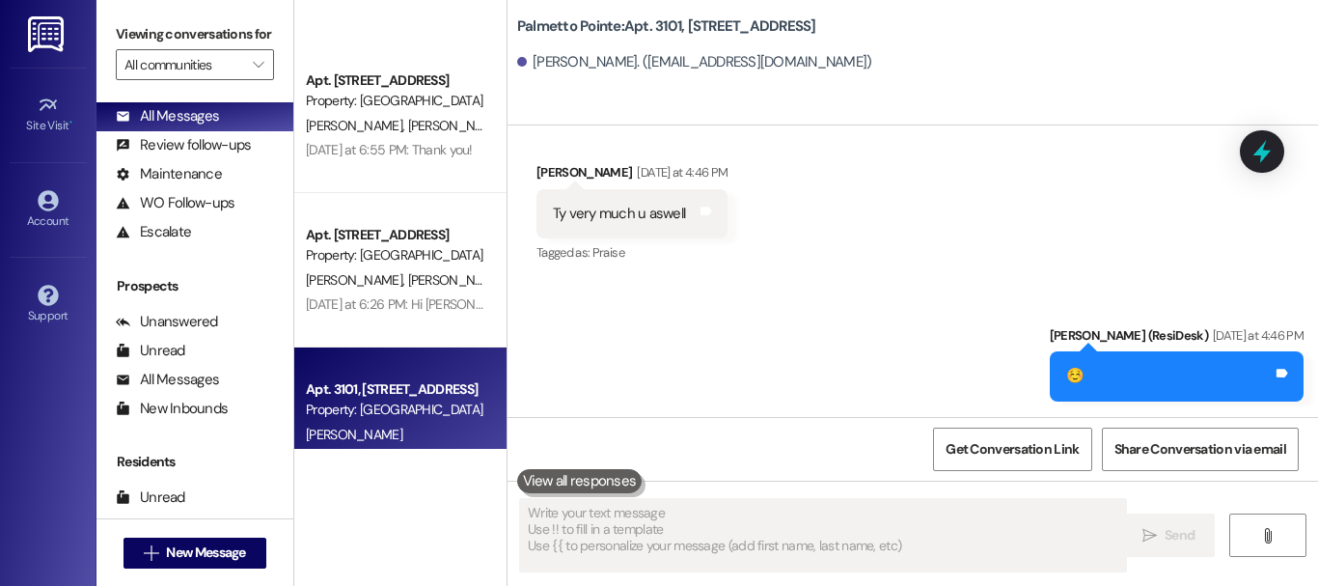
scroll to position [965, 0]
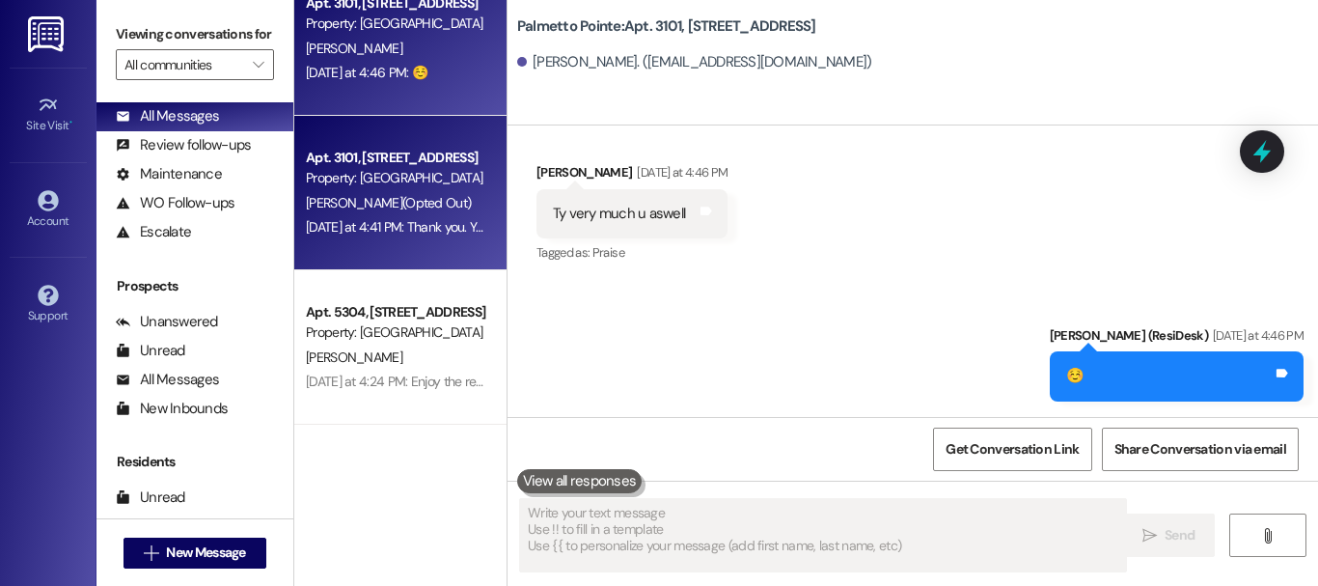
click at [408, 211] on div "[PERSON_NAME] (Opted Out)" at bounding box center [395, 203] width 182 height 24
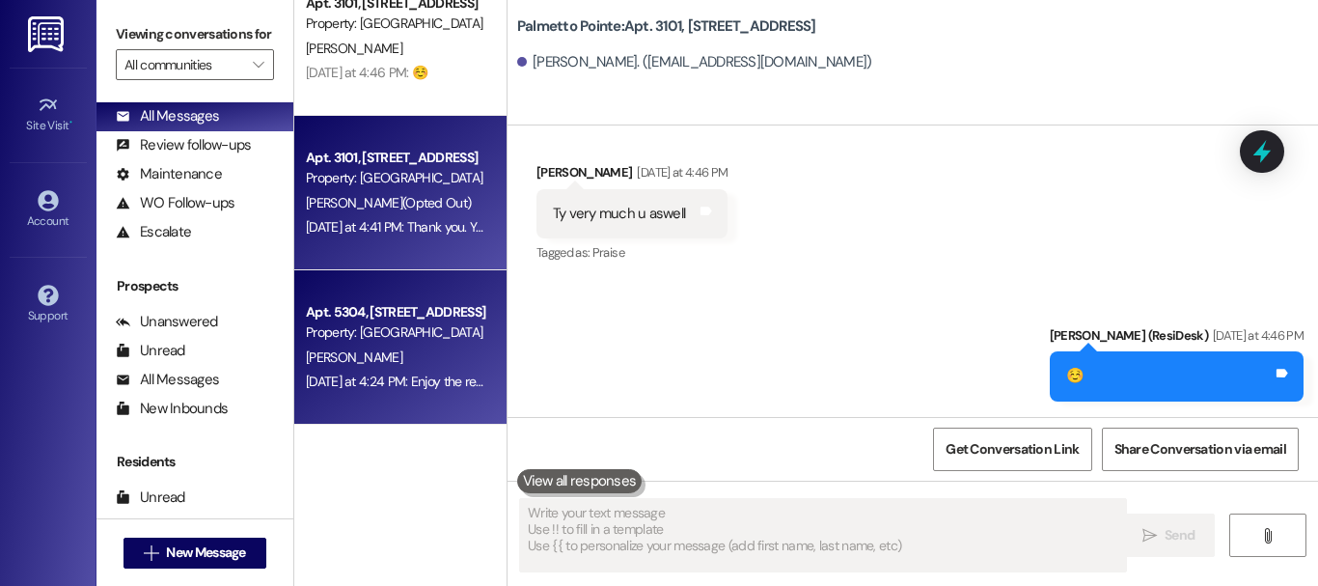
type textarea "Fetching suggested responses. Please feel free to read through the conversation…"
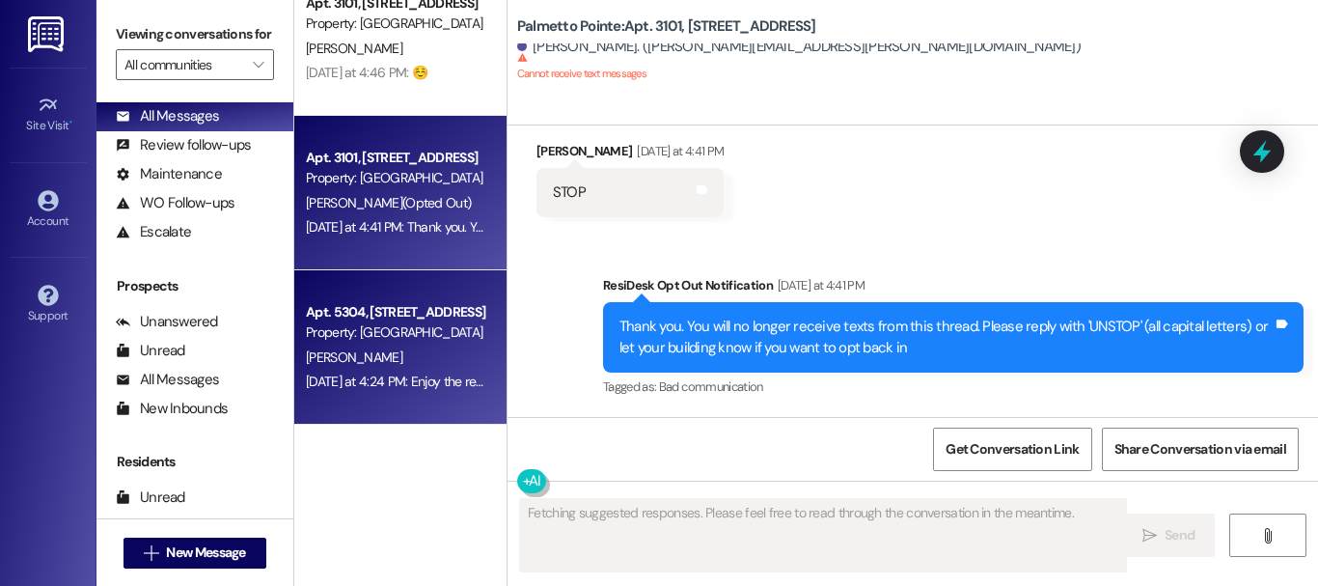
click at [370, 372] on div "[DATE] at 4:24 PM: Enjoy the rest of the day! 😃 [DATE] at 4:24 PM: Enjoy the re…" at bounding box center [437, 380] width 263 height 17
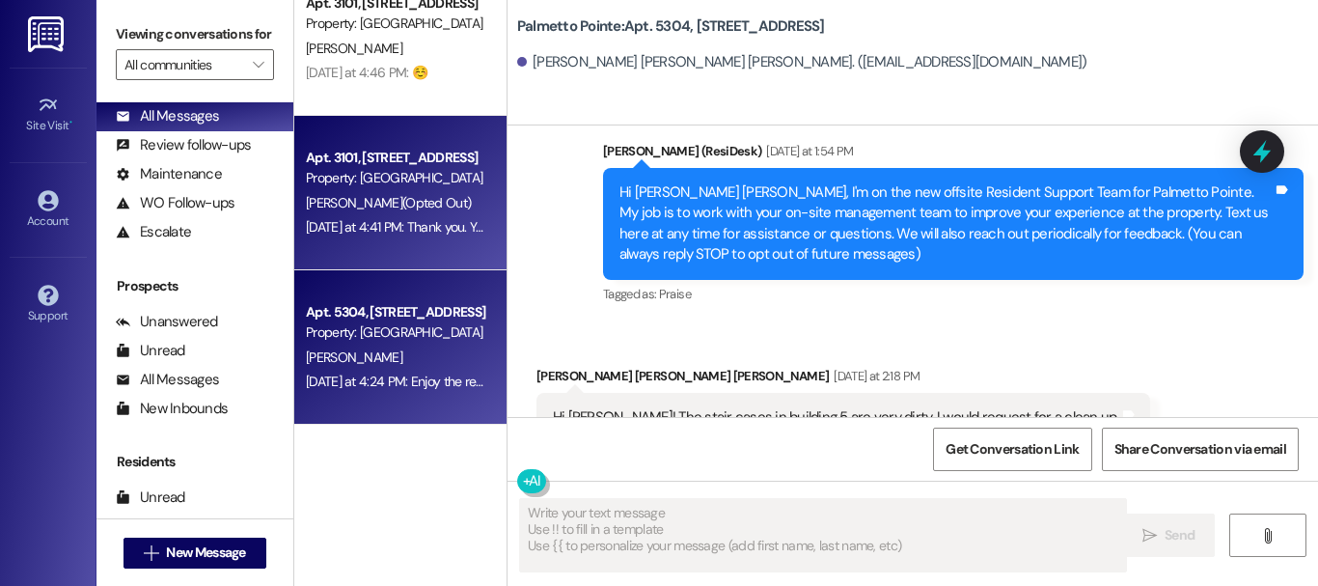
scroll to position [1912, 0]
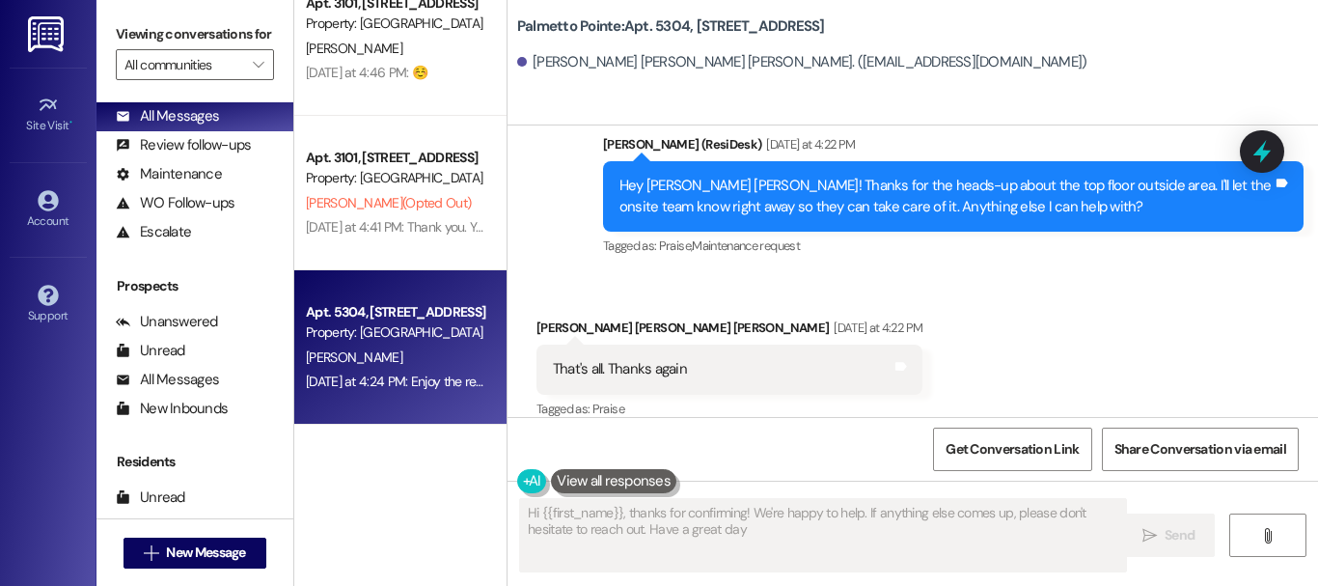
type textarea "Hi {{first_name}}, thanks for confirming! We're happy to help. If anything else…"
click at [621, 486] on button at bounding box center [613, 481] width 125 height 24
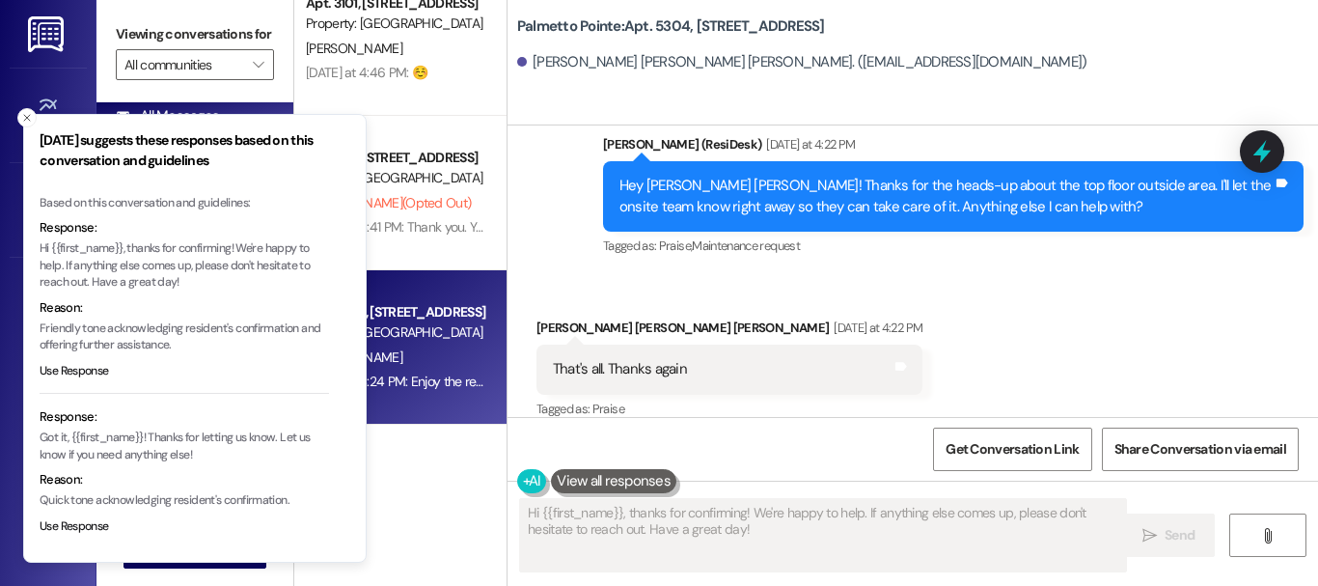
click at [621, 486] on button at bounding box center [613, 481] width 125 height 24
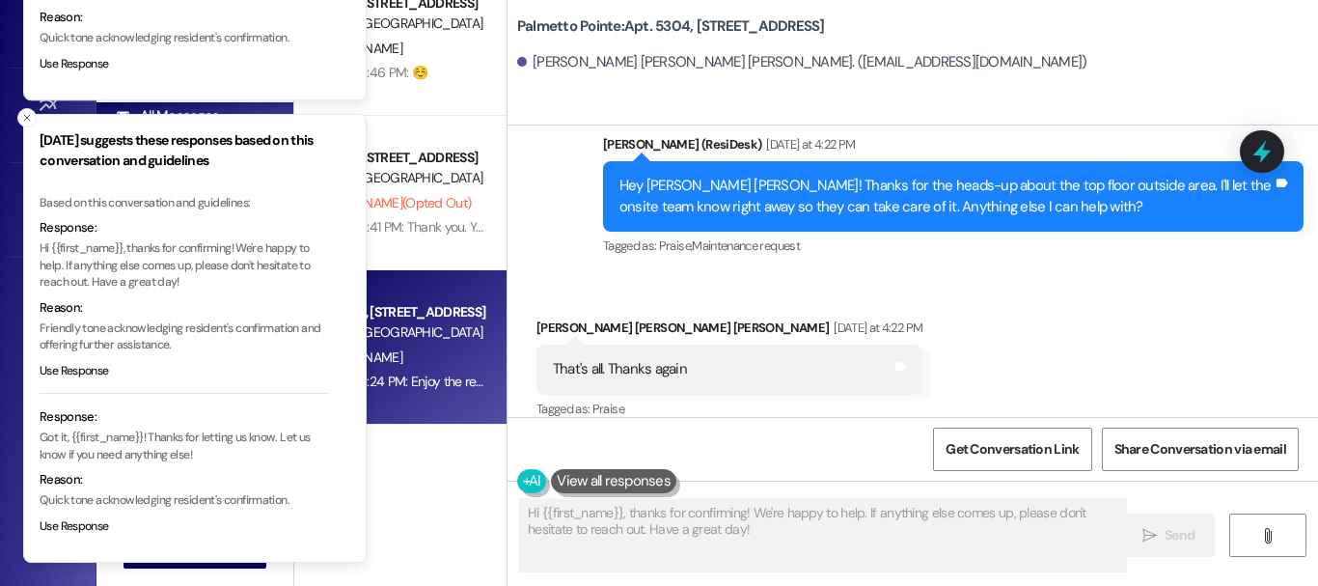
click at [621, 486] on button at bounding box center [613, 481] width 125 height 24
click at [574, 150] on div "Sent via SMS [PERSON_NAME] (ResiDesk) [DATE] at 4:22 PM Hey [PERSON_NAME] [PERS…" at bounding box center [913, 182] width 811 height 183
click at [543, 179] on div "Sent via SMS [PERSON_NAME] (ResiDesk) [DATE] at 4:22 PM Hey [PERSON_NAME] [PERS…" at bounding box center [913, 182] width 811 height 183
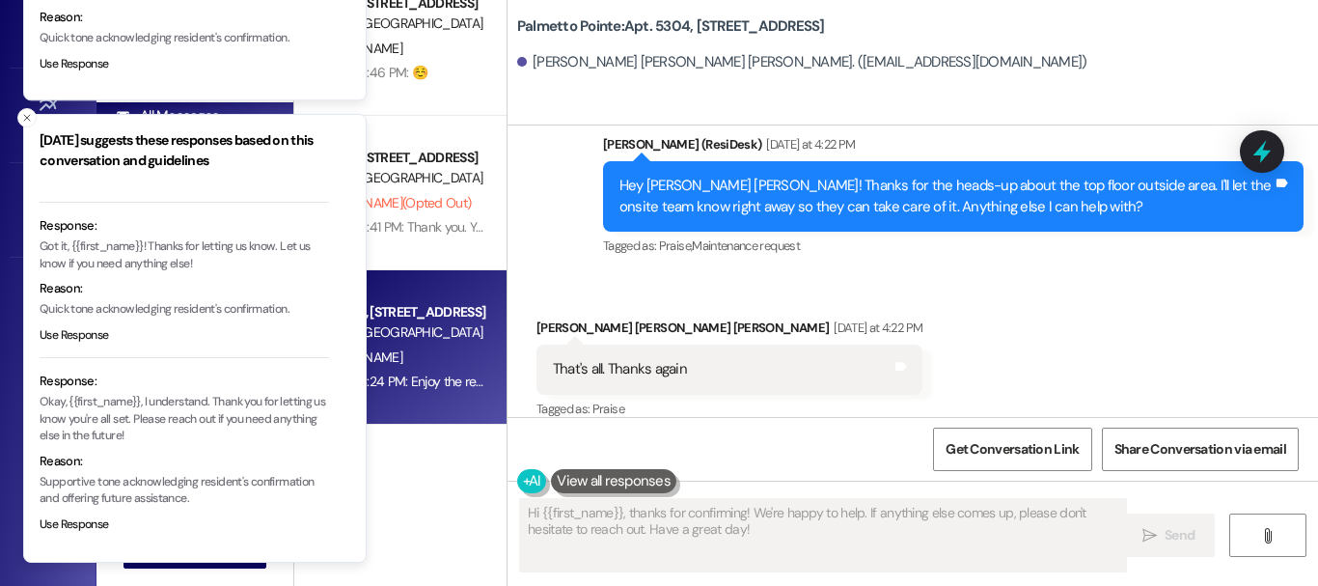
click at [349, 476] on li "[DATE] suggests these responses based on this conversation and guidelines Based…" at bounding box center [195, 338] width 344 height 449
click at [386, 476] on div "Apt. [STREET_ADDRESS] Property: [GEOGRAPHIC_DATA] [PERSON_NAME] [PERSON_NAME] […" at bounding box center [400, 293] width 212 height 586
drag, startPoint x: 390, startPoint y: 476, endPoint x: 234, endPoint y: 418, distance: 166.7
click at [390, 475] on div "Apt. [STREET_ADDRESS] Property: [GEOGRAPHIC_DATA] [PERSON_NAME] [PERSON_NAME] […" at bounding box center [400, 293] width 212 height 586
click at [34, 139] on li "[DATE] suggests these responses based on this conversation and guidelines Based…" at bounding box center [195, 338] width 344 height 449
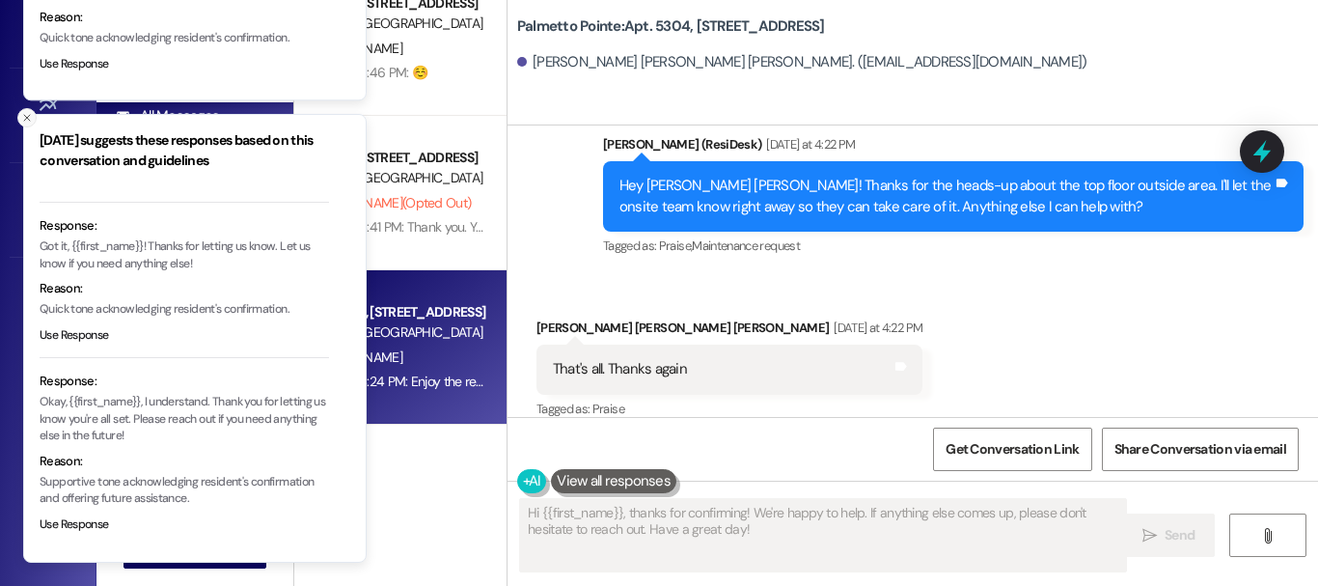
click at [34, 123] on button "Close toast" at bounding box center [26, 117] width 19 height 19
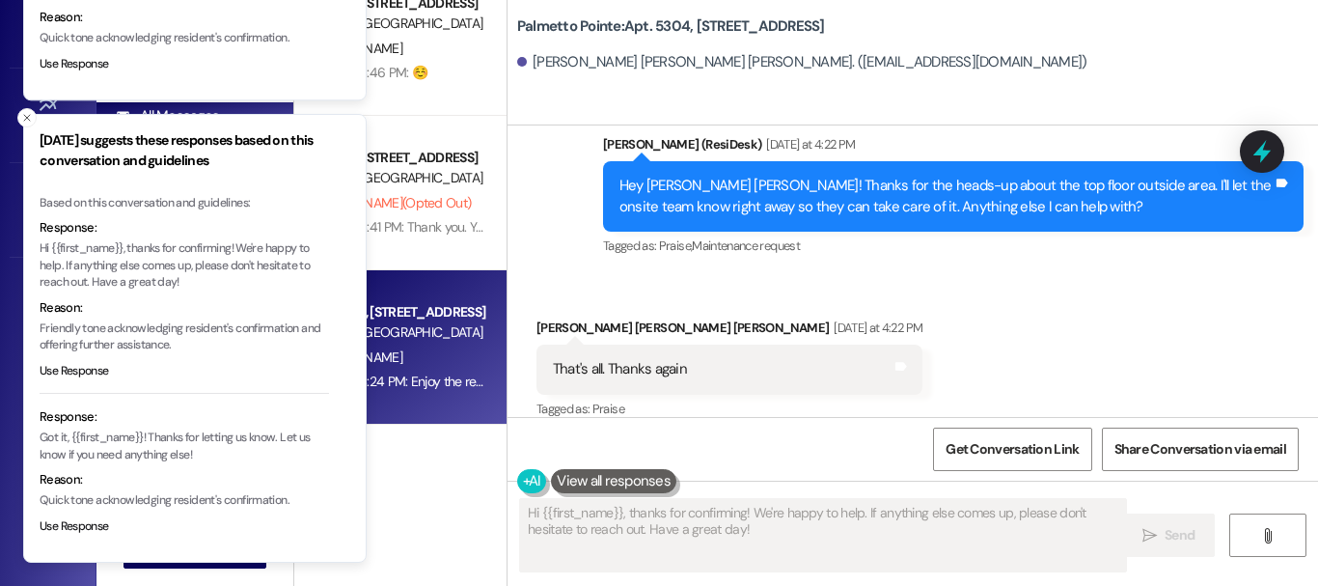
click at [34, 123] on button "Close toast" at bounding box center [26, 117] width 19 height 19
click at [31, 121] on icon "Close toast" at bounding box center [27, 118] width 12 height 12
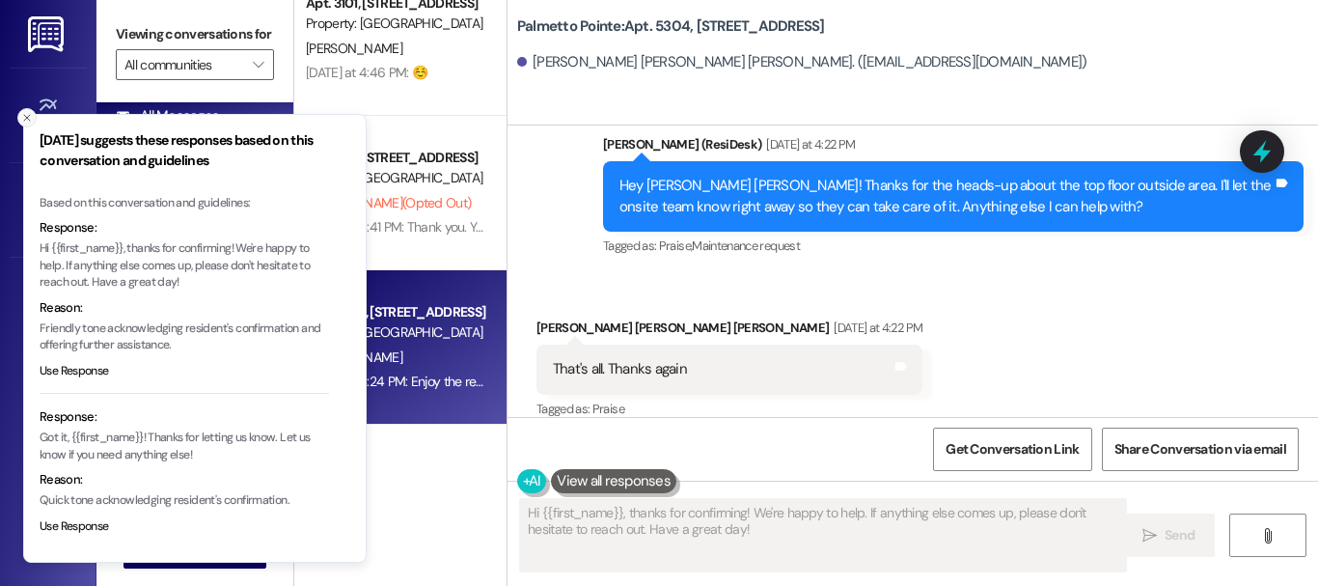
click at [28, 117] on line "Close toast" at bounding box center [27, 118] width 6 height 6
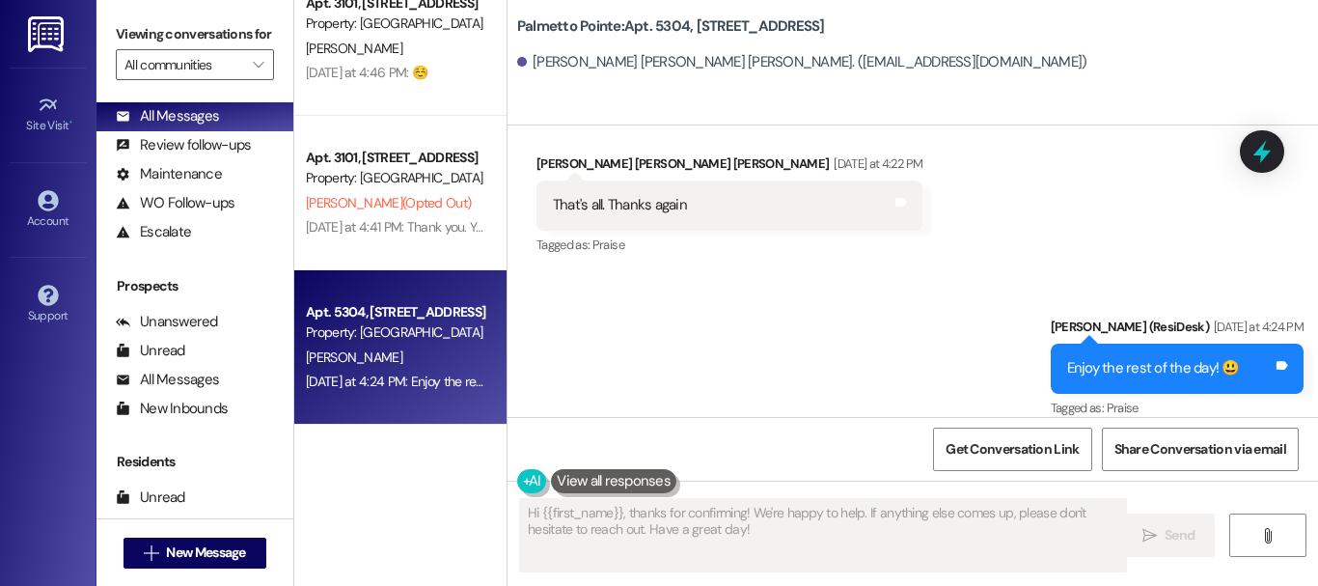
scroll to position [1448, 0]
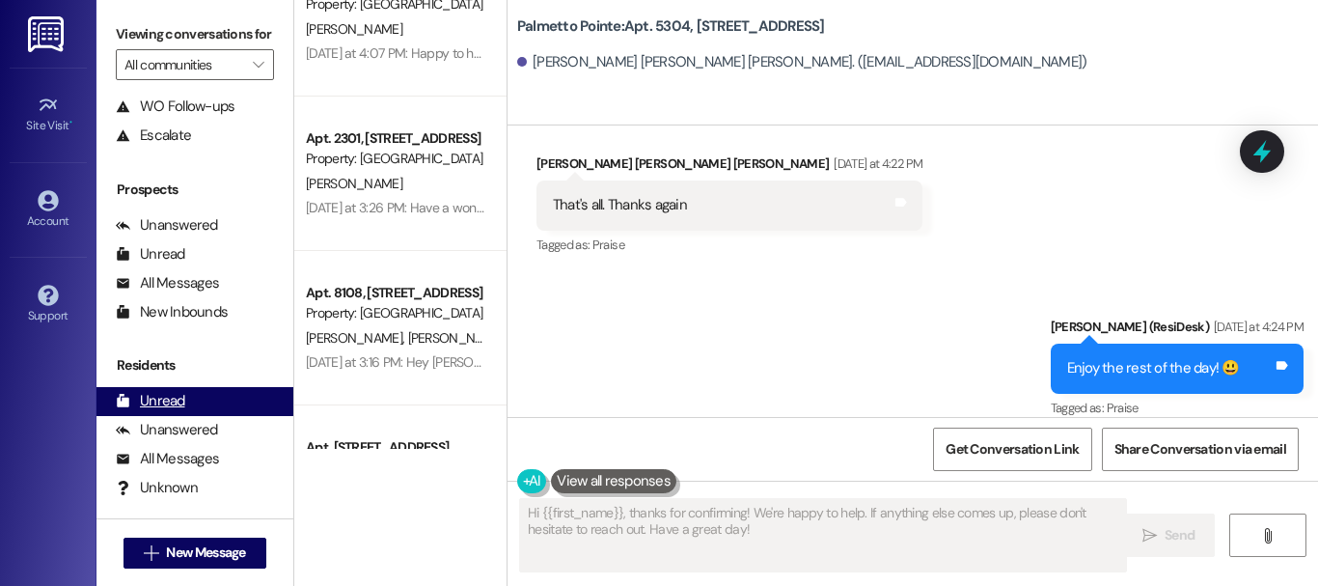
click at [190, 429] on div "Residents Unread (0) Unread: Any tenant messages you've yet to read will show u…" at bounding box center [195, 428] width 197 height 147
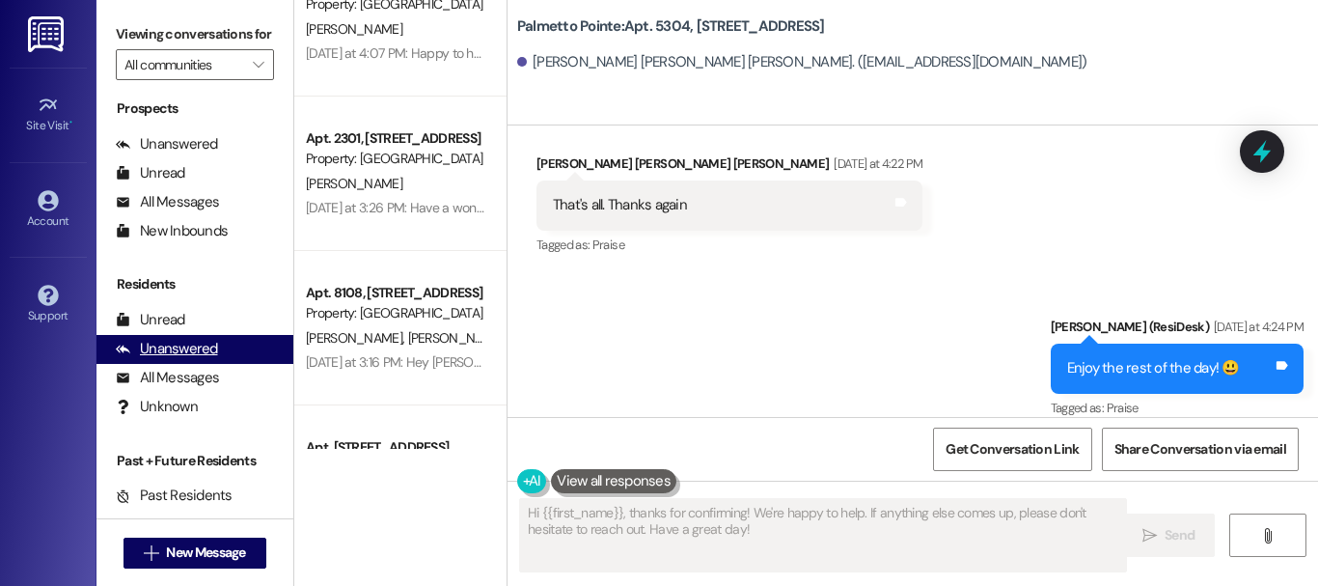
click at [218, 364] on div "Unanswered (0)" at bounding box center [195, 349] width 197 height 29
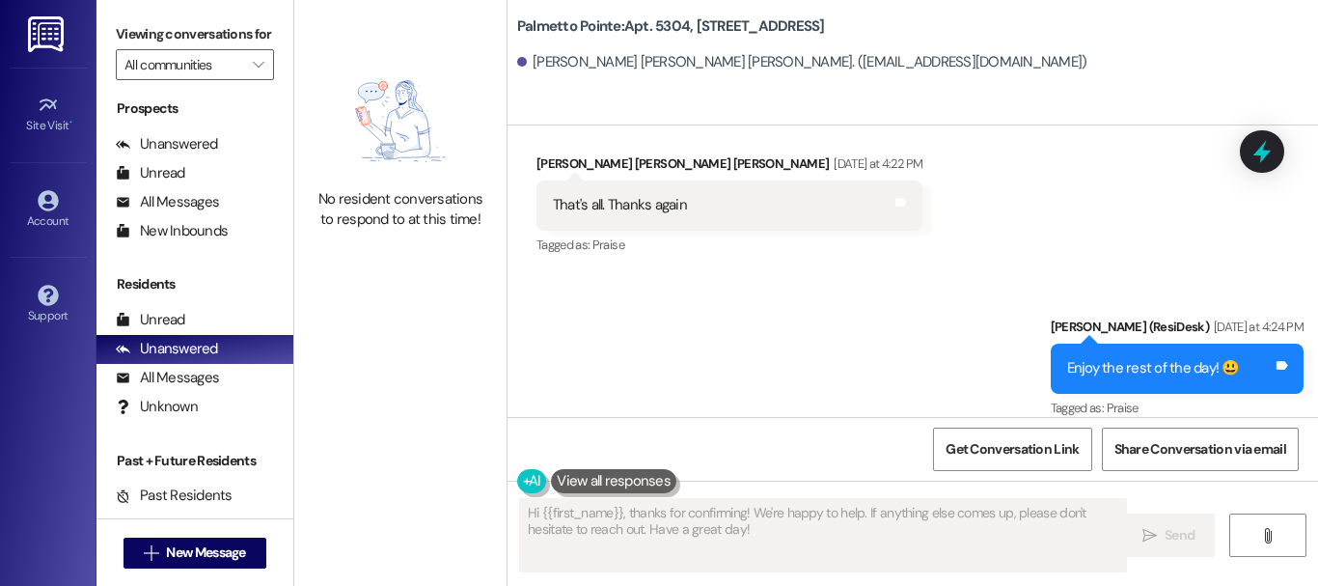
click at [201, 142] on div "Prospects Unanswered (0) Unanswered: [PERSON_NAME] identifies open questions an…" at bounding box center [195, 171] width 197 height 147
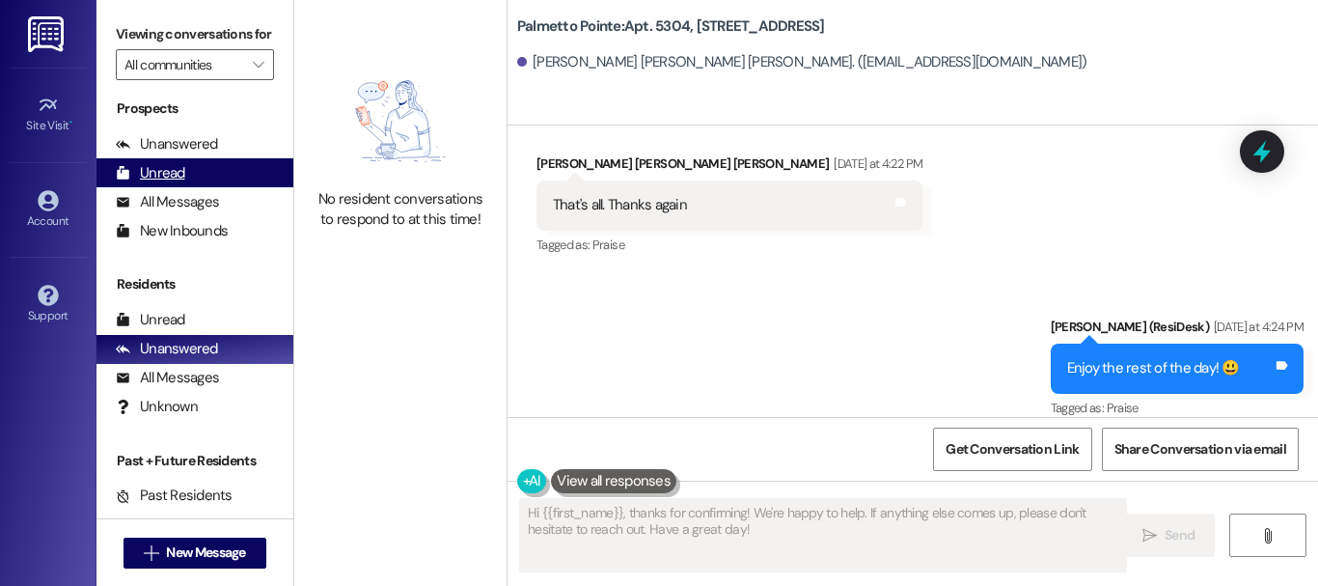
click at [198, 179] on div "Unread (0)" at bounding box center [195, 172] width 197 height 29
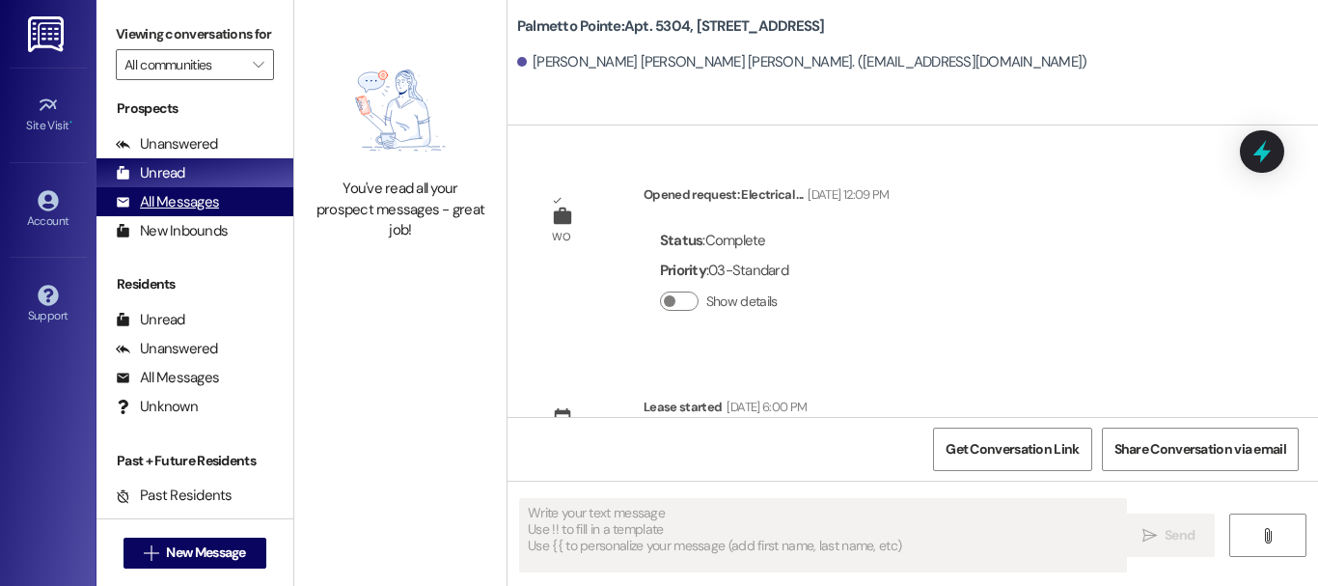
click at [216, 212] on div "All Messages" at bounding box center [167, 202] width 103 height 20
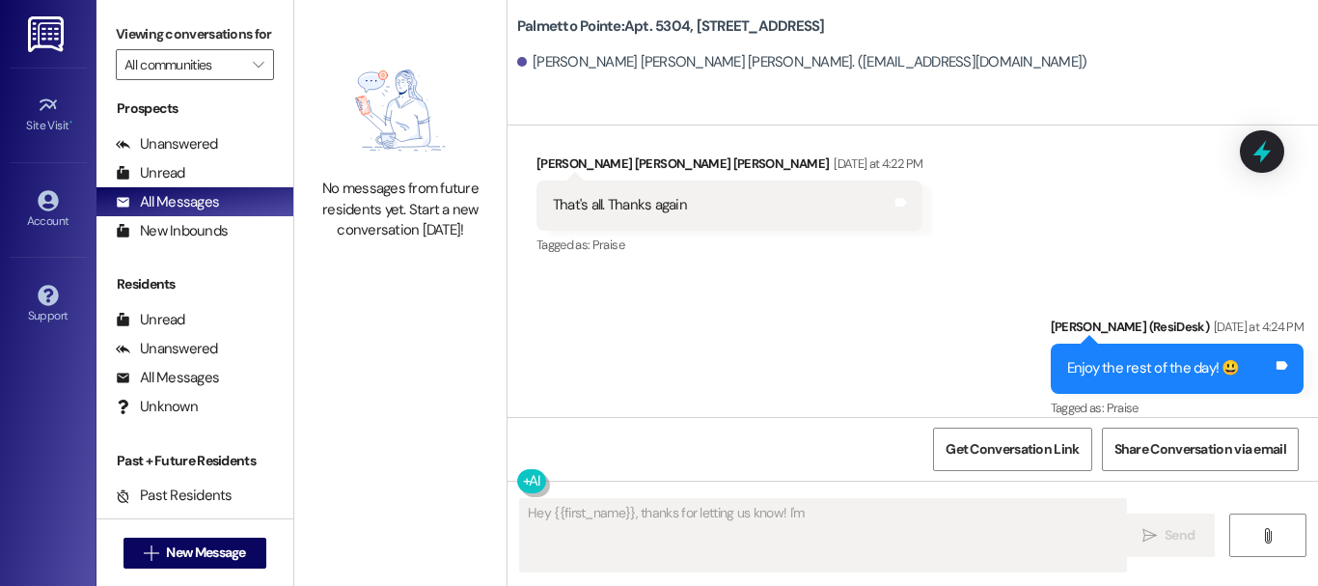
scroll to position [1786, 0]
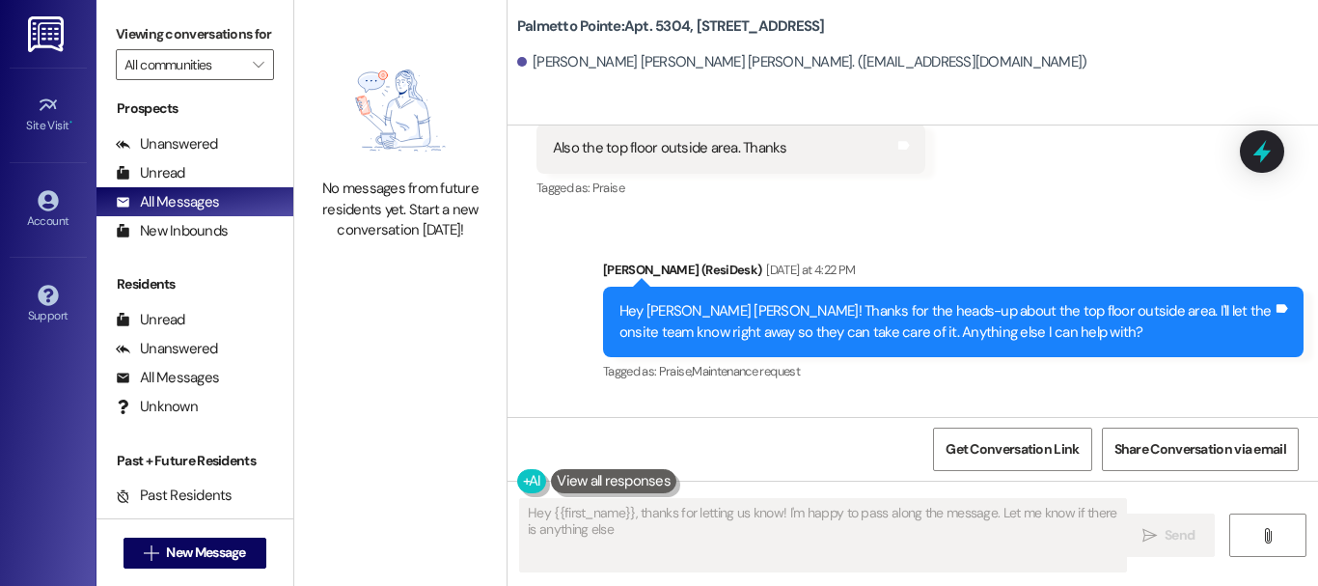
type textarea "Hey {{first_name}}, thanks for letting us know! I'm happy to pass along the mes…"
